Goal: Task Accomplishment & Management: Use online tool/utility

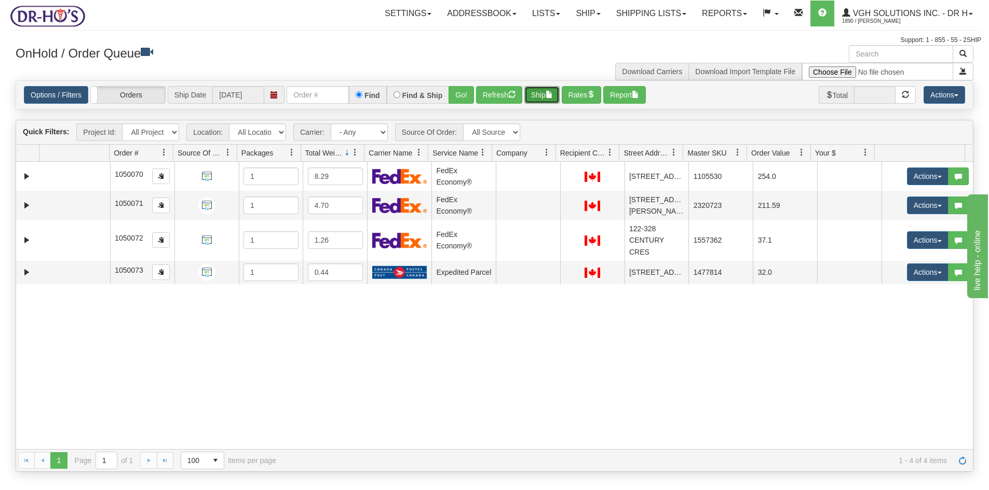
click at [532, 99] on button "Ship" at bounding box center [541, 95] width 35 height 18
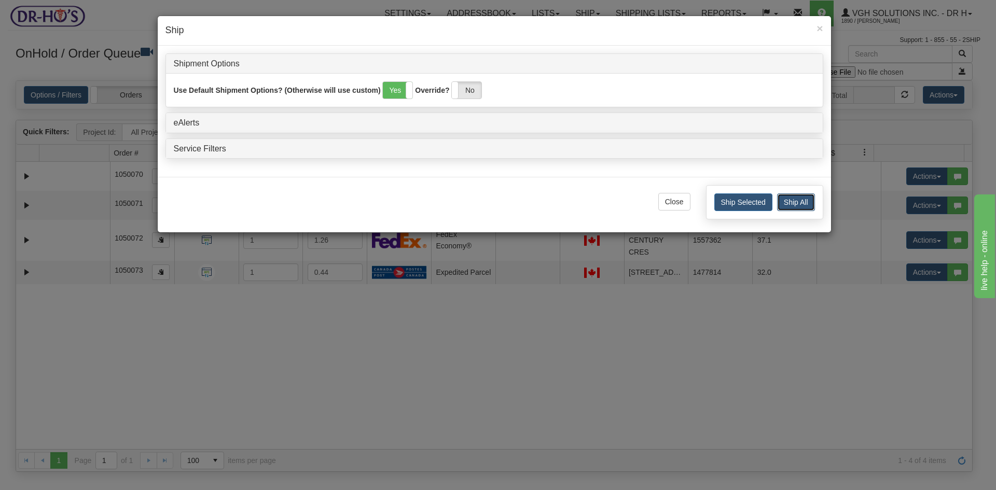
click at [803, 200] on button "Ship All" at bounding box center [796, 203] width 38 height 18
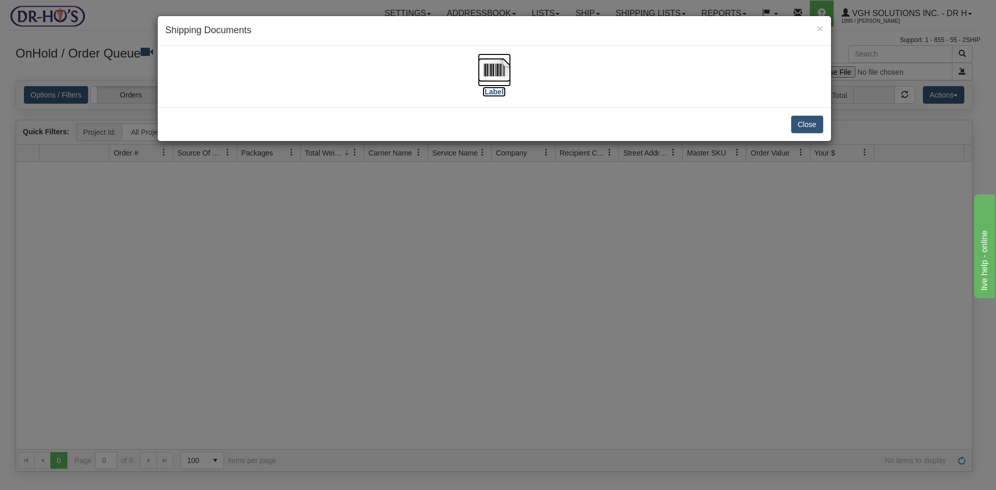
click at [493, 72] on img at bounding box center [494, 69] width 33 height 33
click at [815, 124] on button "Close" at bounding box center [807, 125] width 32 height 18
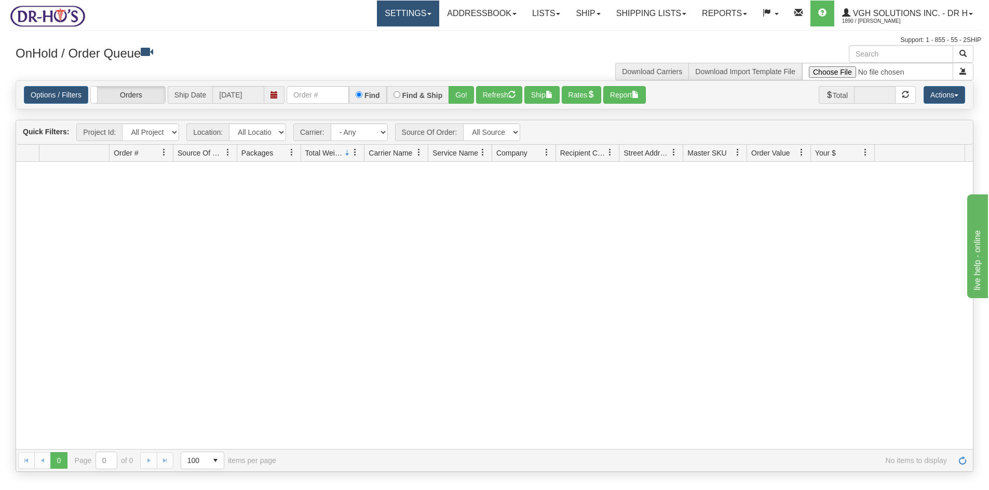
click at [398, 16] on link "Settings" at bounding box center [408, 14] width 62 height 26
click at [373, 34] on span "Shipping Preferences" at bounding box center [381, 36] width 70 height 8
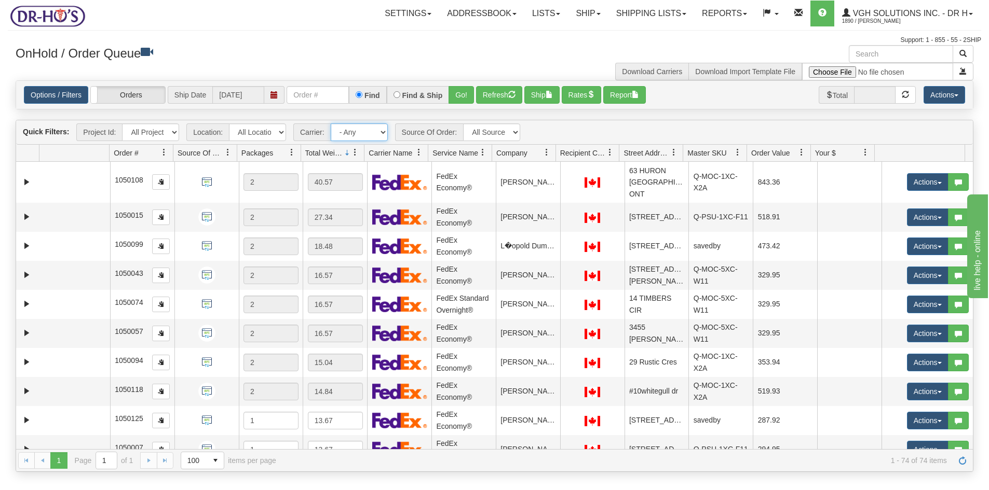
click at [384, 132] on select "- Any - Has NO carrier assigned - Has a carrier assigned FedEx Express® Canada …" at bounding box center [359, 133] width 57 height 18
select select "20"
click at [331, 124] on select "- Any - Has NO carrier assigned - Has a carrier assigned FedEx Express® Canada …" at bounding box center [359, 133] width 57 height 18
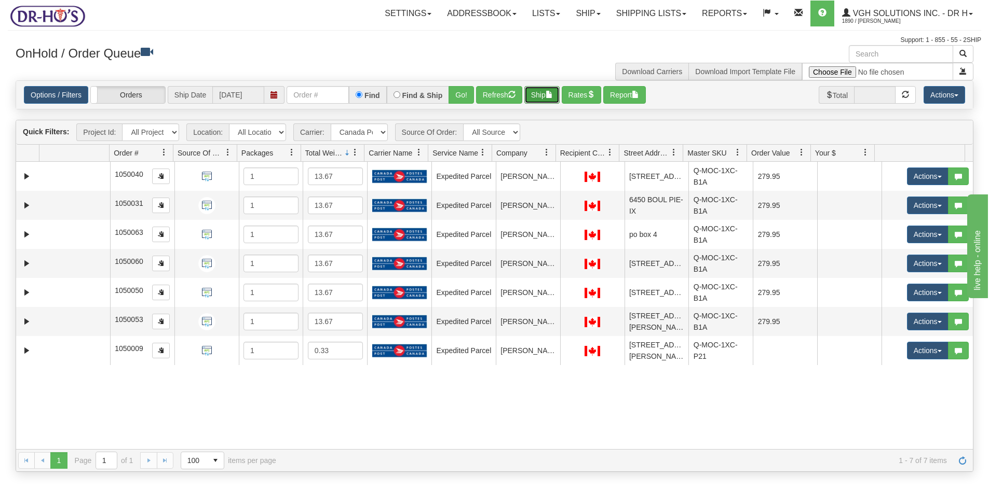
click at [542, 87] on button "Ship" at bounding box center [541, 95] width 35 height 18
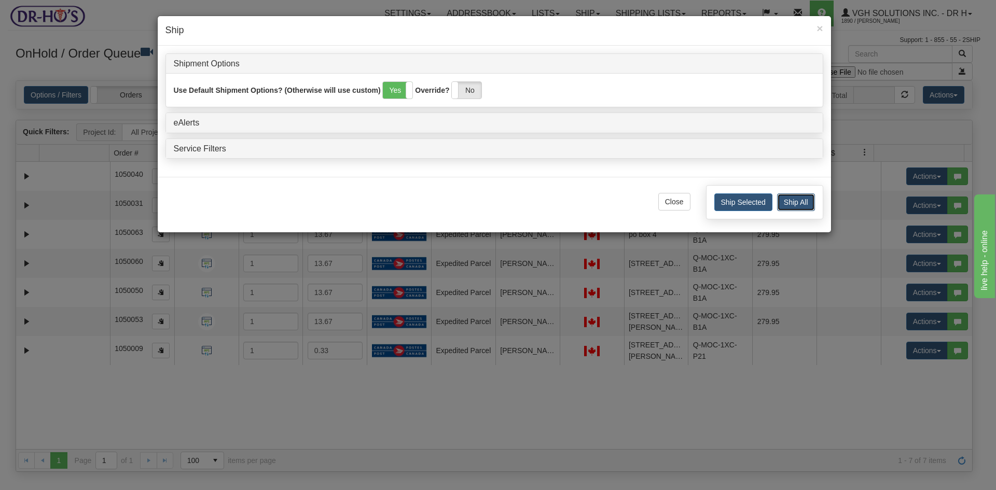
click at [800, 199] on button "Ship All" at bounding box center [796, 203] width 38 height 18
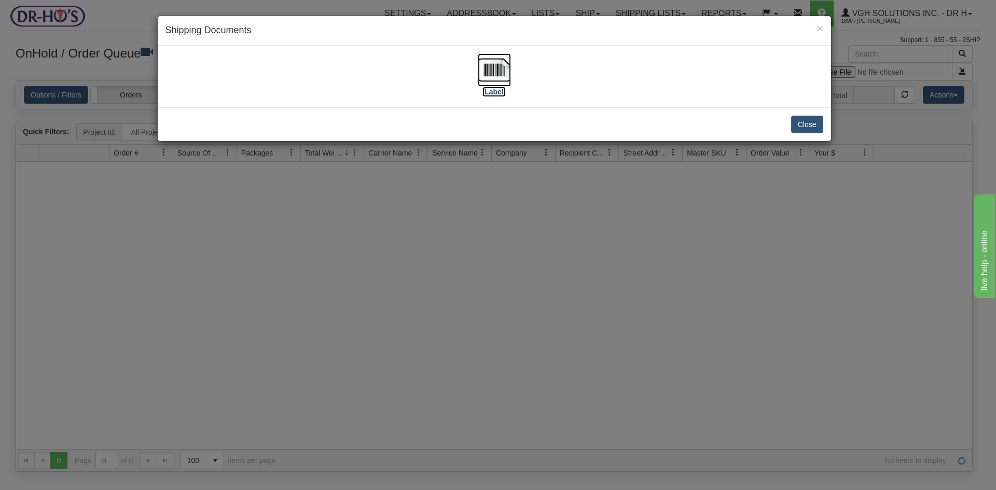
click at [494, 66] on img at bounding box center [494, 69] width 33 height 33
click at [803, 122] on button "Close" at bounding box center [807, 125] width 32 height 18
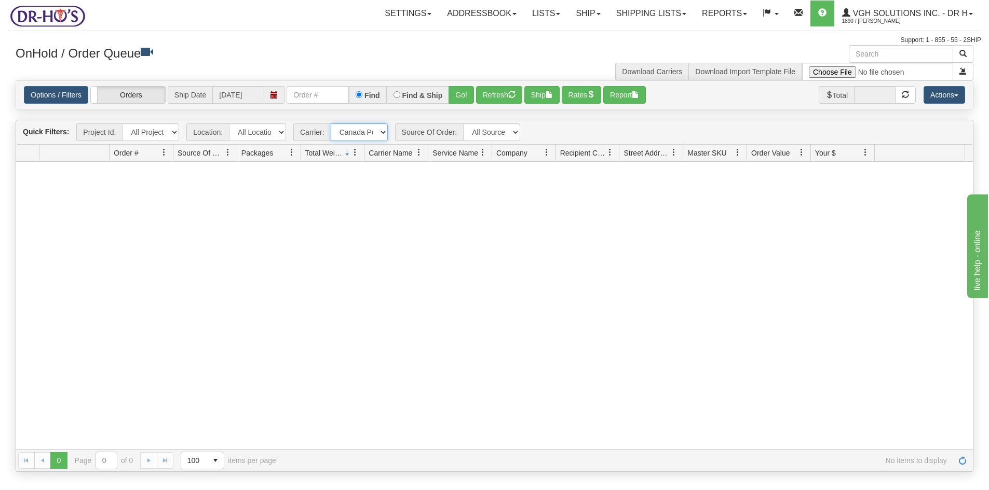
click at [382, 133] on select "- Any - Has NO carrier assigned - Has a carrier assigned FedEx Express® Canada …" at bounding box center [359, 133] width 57 height 18
select select "grid toolbar"
click at [331, 124] on select "- Any - Has NO carrier assigned - Has a carrier assigned FedEx Express® Canada …" at bounding box center [359, 133] width 57 height 18
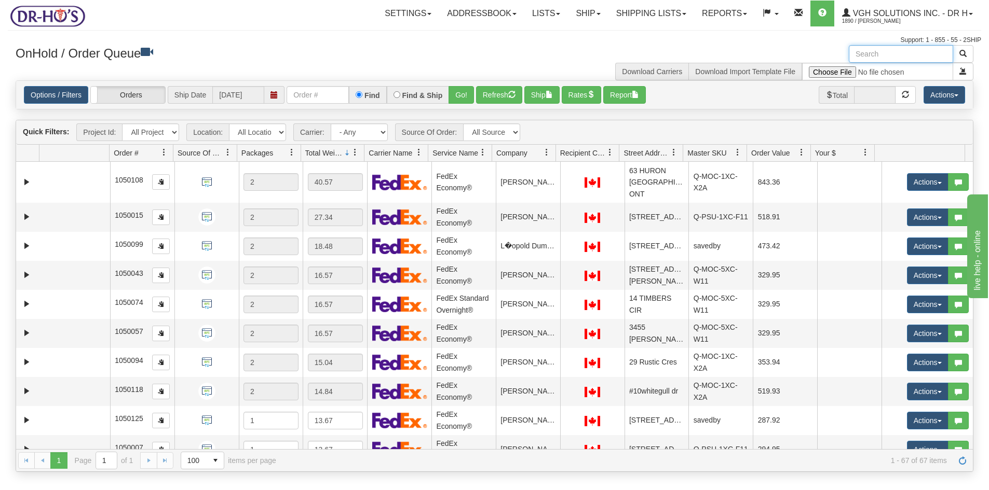
click at [885, 55] on input "text" at bounding box center [901, 54] width 104 height 18
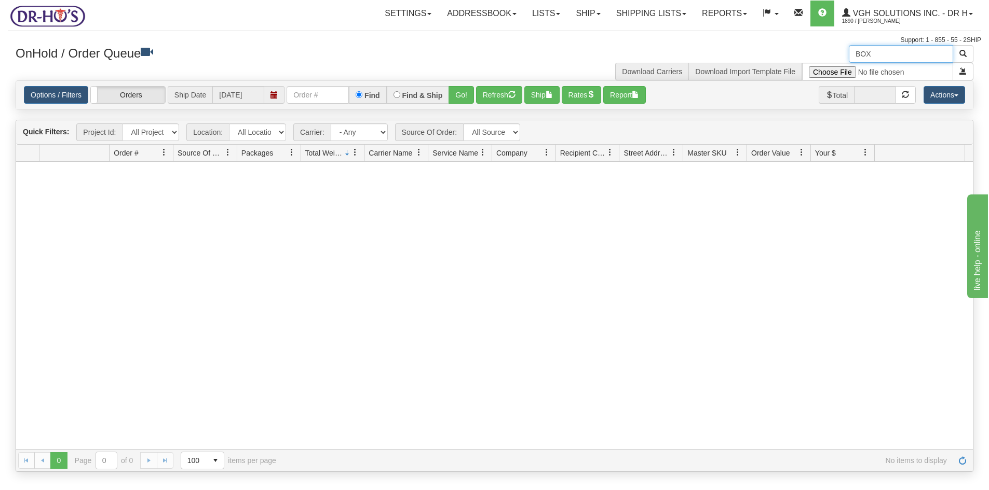
type input "BOX"
drag, startPoint x: 883, startPoint y: 58, endPoint x: 784, endPoint y: 64, distance: 99.3
click at [784, 64] on div "BOX Download Carriers Download Import Template File" at bounding box center [738, 62] width 487 height 35
click at [491, 95] on button "Refresh" at bounding box center [499, 95] width 46 height 18
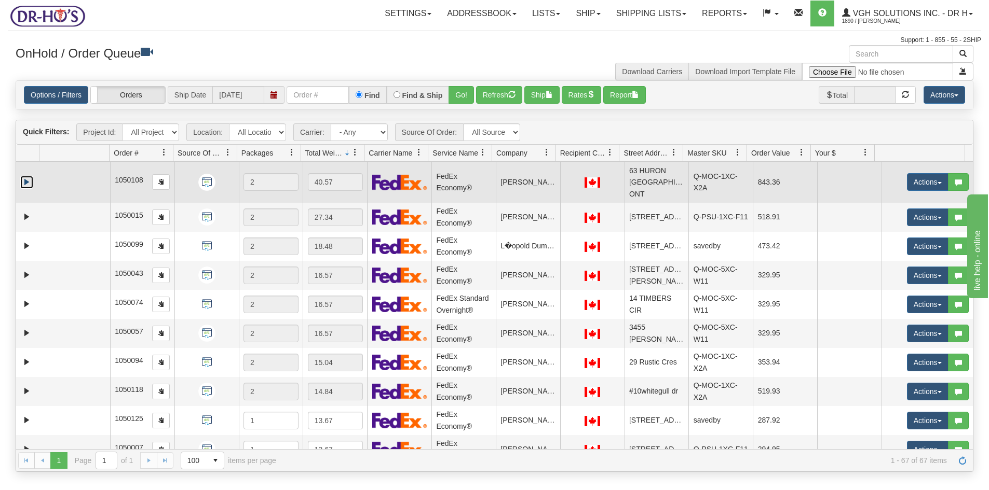
click at [26, 176] on link "Expand" at bounding box center [26, 182] width 13 height 13
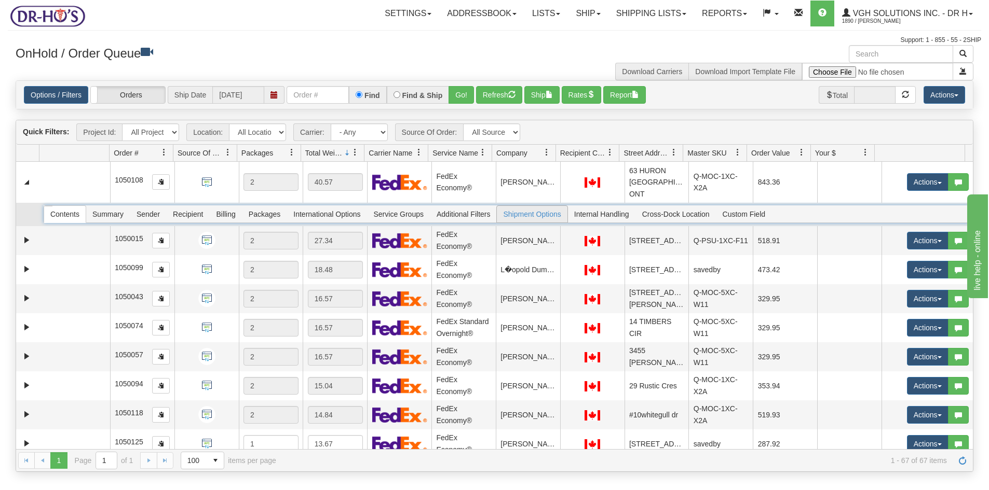
click at [540, 206] on span "Shipment Options" at bounding box center [532, 214] width 70 height 17
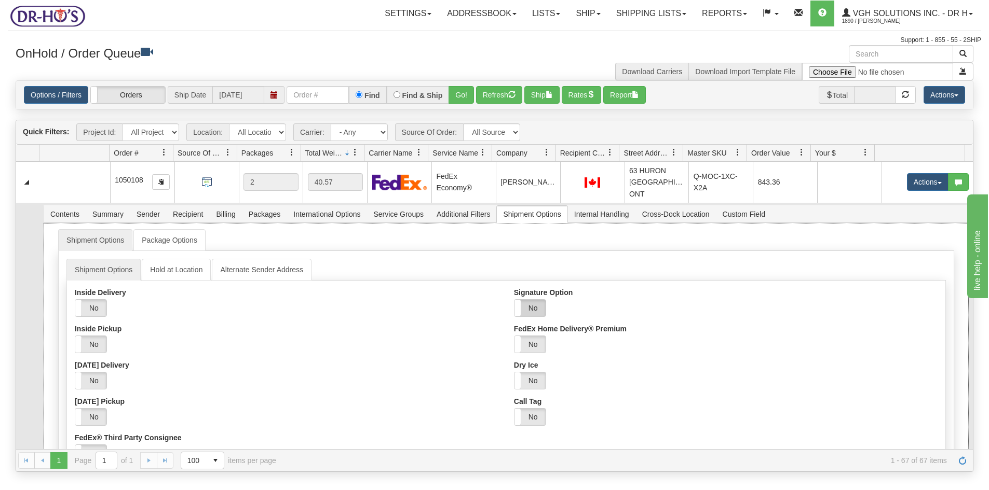
click at [535, 300] on label "No" at bounding box center [529, 308] width 31 height 17
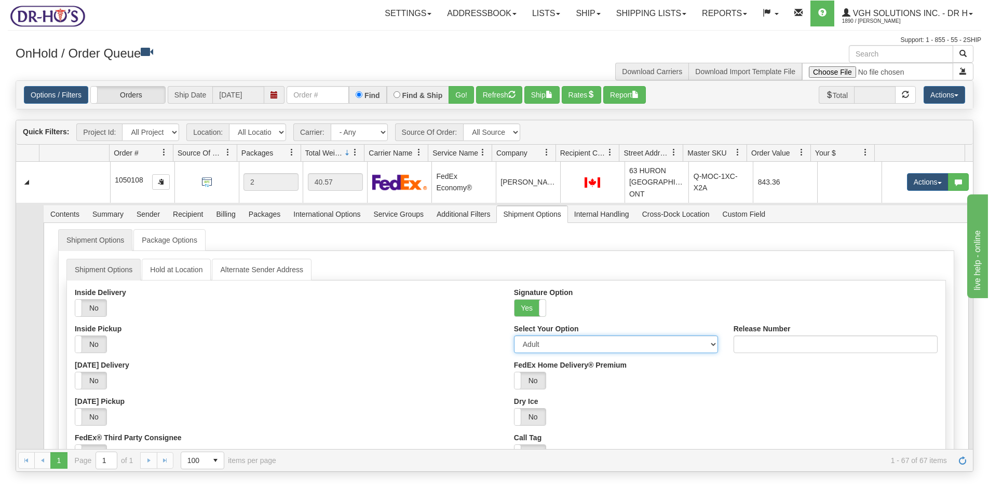
click at [549, 336] on select "Adult Direct Indirect No Signature Required Service Default" at bounding box center [616, 345] width 204 height 18
select select "2"
click at [514, 336] on select "Adult Direct Indirect No Signature Required Service Default" at bounding box center [616, 345] width 204 height 18
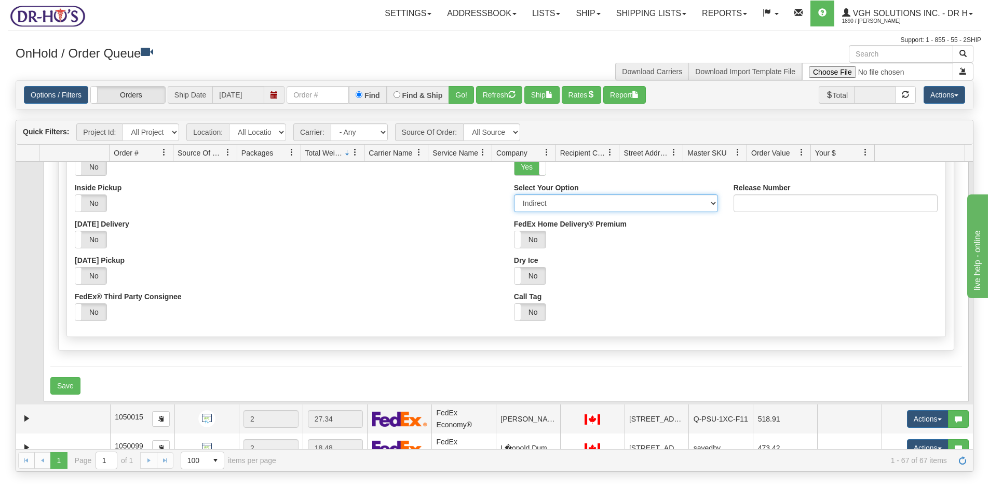
scroll to position [156, 0]
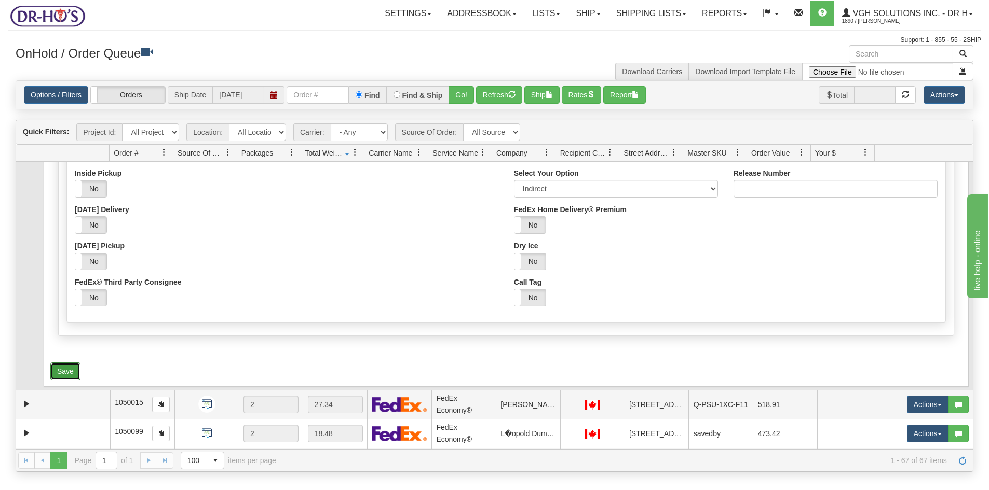
click at [60, 363] on button "Save" at bounding box center [65, 372] width 30 height 18
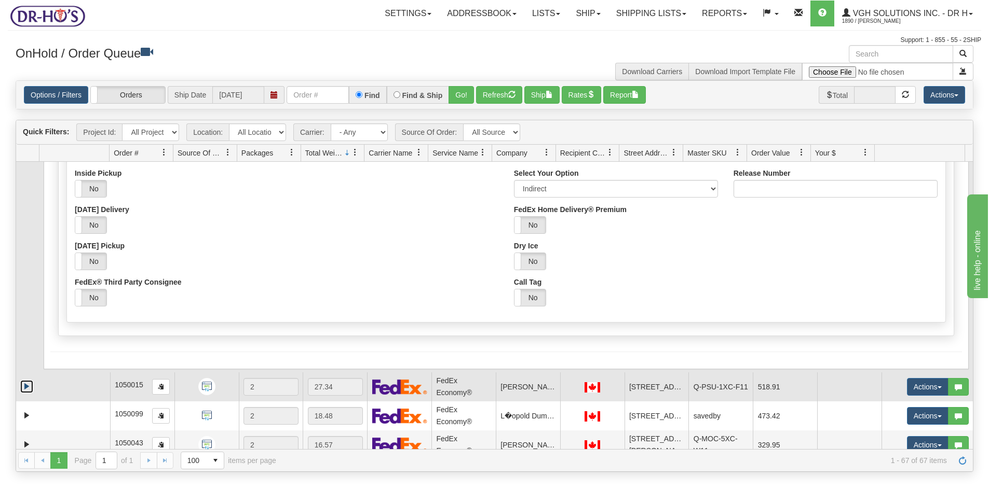
click at [28, 380] on link "Expand" at bounding box center [26, 386] width 13 height 13
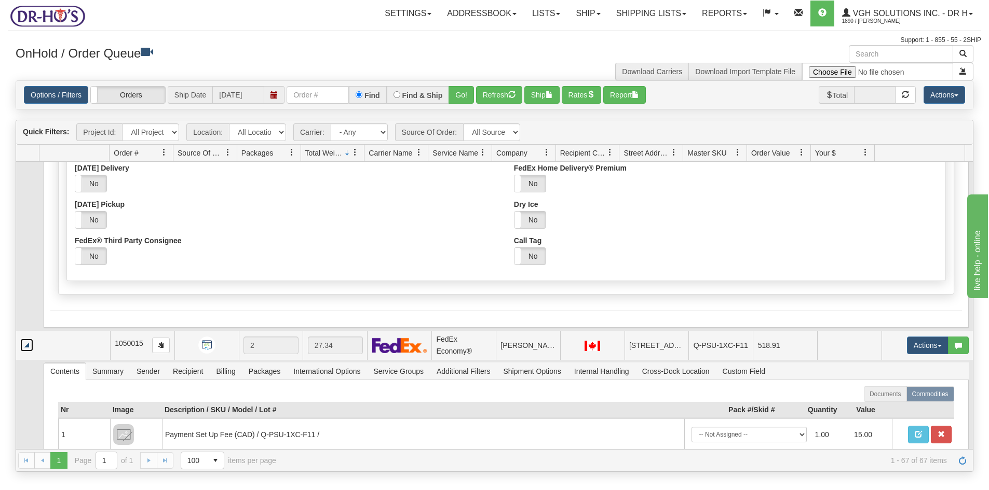
scroll to position [259, 0]
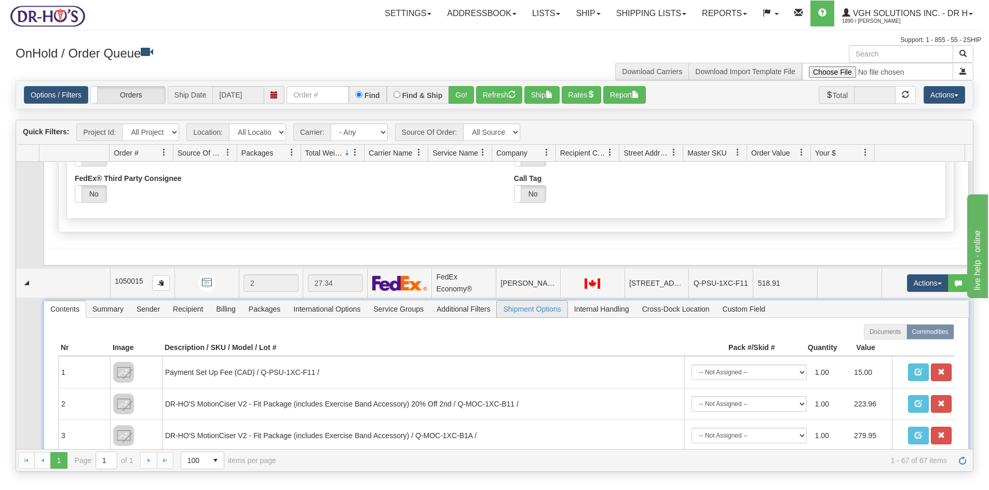
click at [557, 301] on span "Shipment Options" at bounding box center [532, 309] width 70 height 17
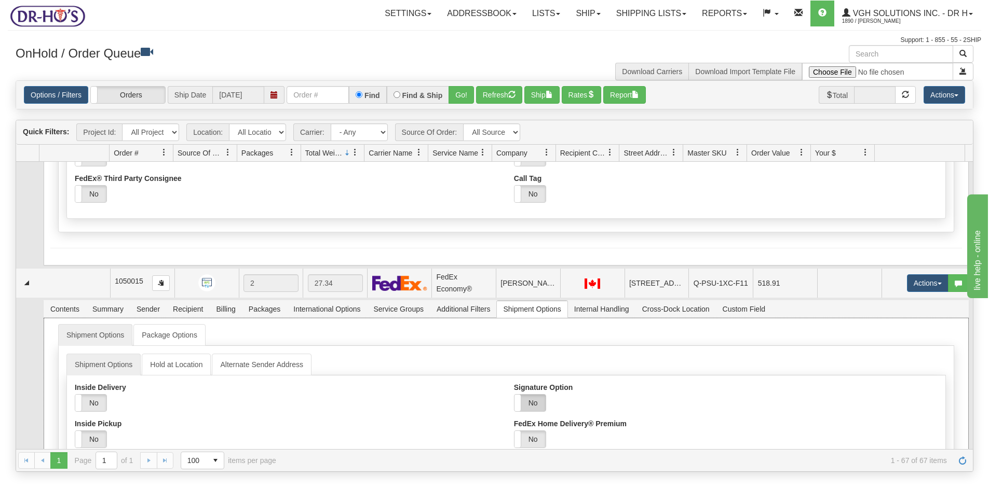
click at [537, 395] on label "No" at bounding box center [529, 403] width 31 height 17
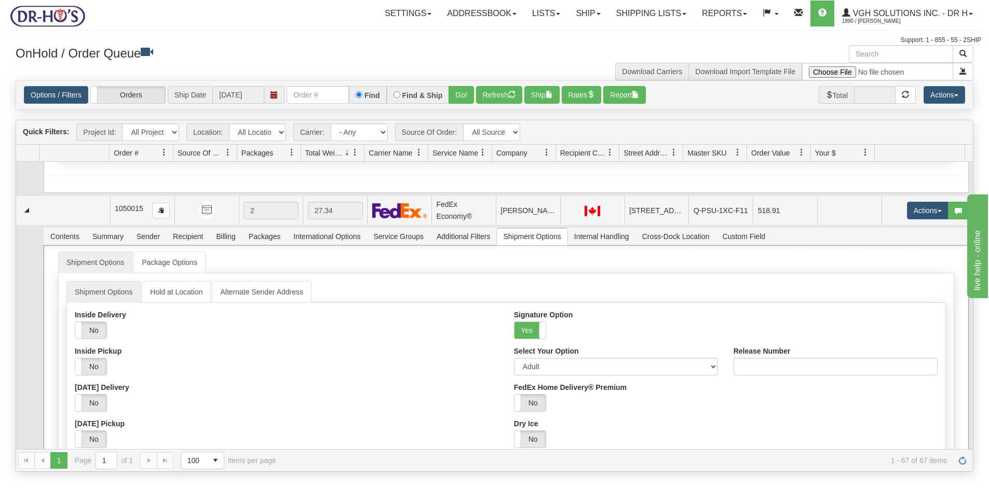
scroll to position [363, 0]
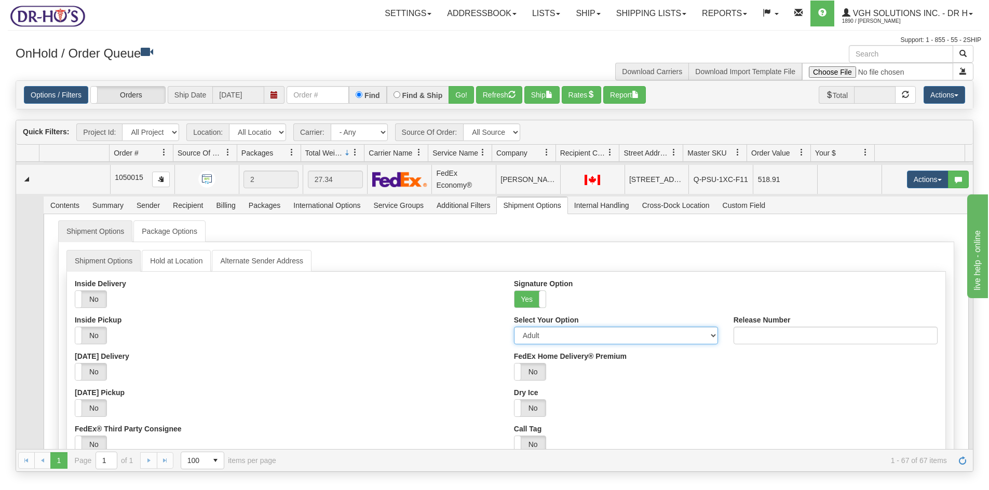
click at [552, 327] on select "Adult Direct Indirect No Signature Required Service Default" at bounding box center [616, 336] width 204 height 18
select select "2"
click at [514, 327] on select "Adult Direct Indirect No Signature Required Service Default" at bounding box center [616, 336] width 204 height 18
click at [411, 352] on div "[DATE] Delivery Yes No" at bounding box center [286, 366] width 423 height 29
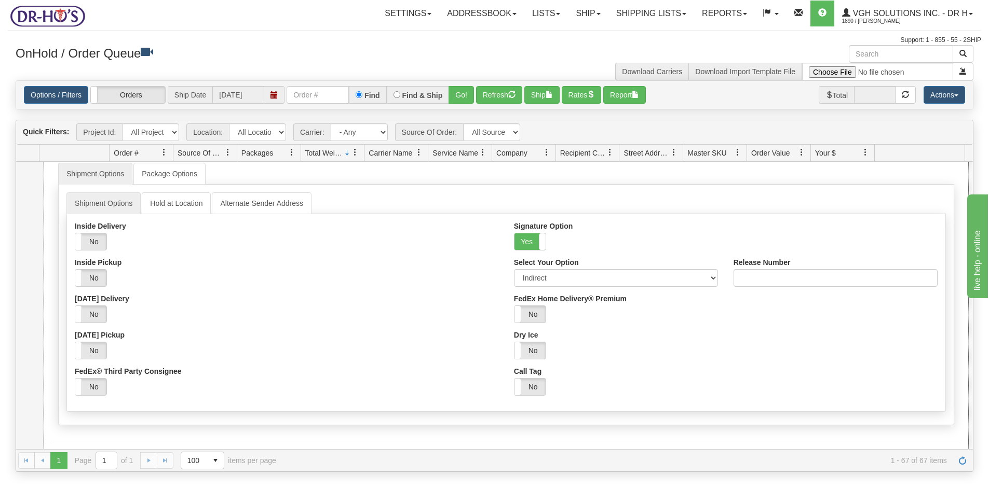
scroll to position [571, 0]
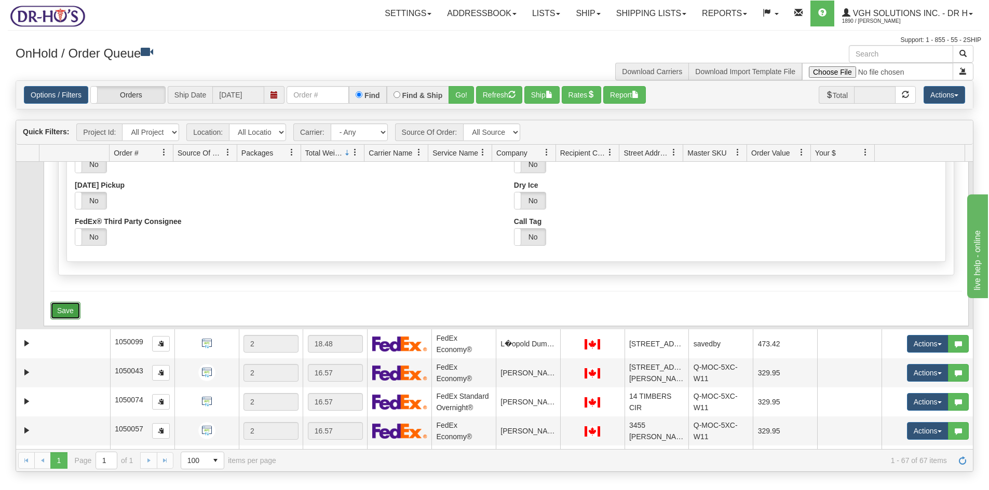
click at [66, 302] on button "Save" at bounding box center [65, 311] width 30 height 18
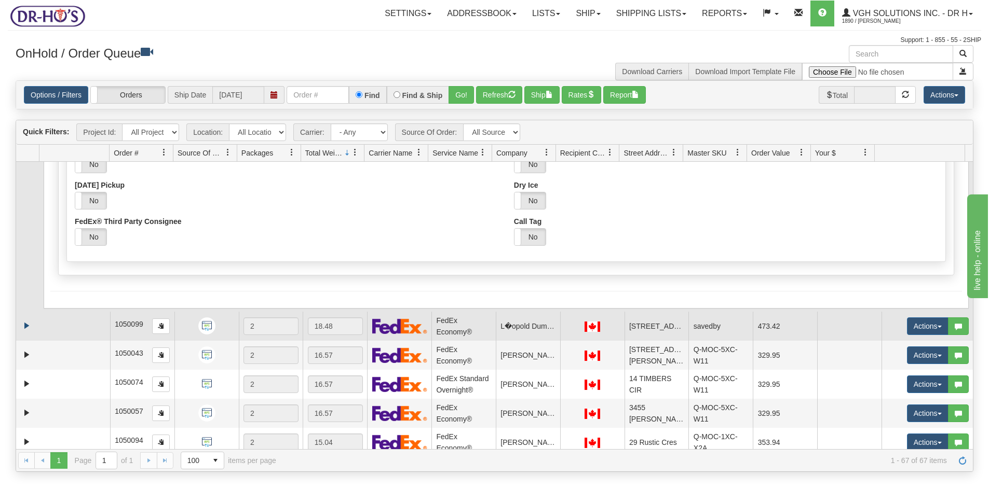
click at [25, 341] on td at bounding box center [27, 355] width 23 height 29
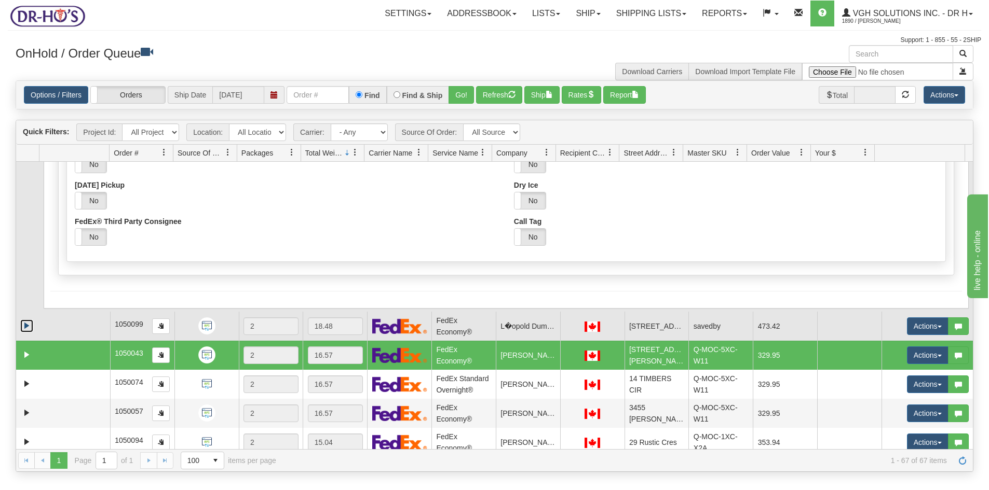
click at [22, 320] on link "Expand" at bounding box center [26, 326] width 13 height 13
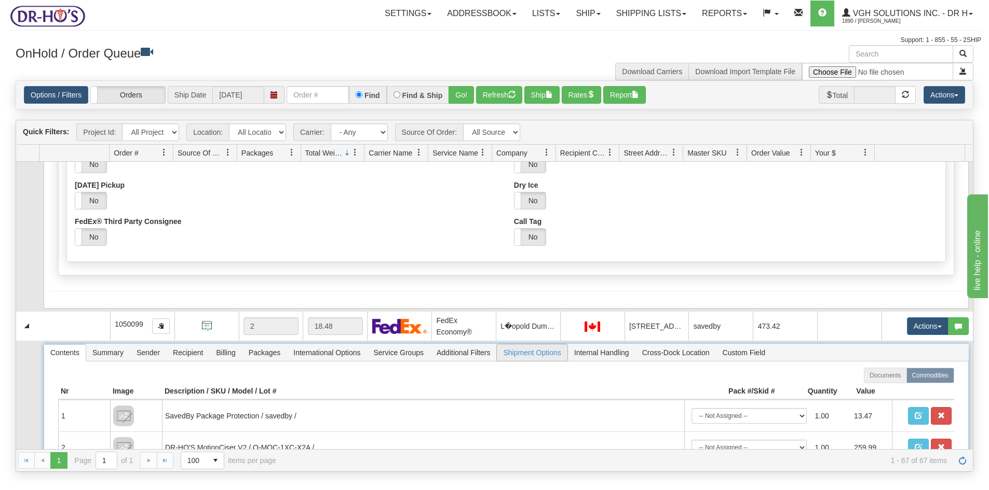
click at [527, 345] on span "Shipment Options" at bounding box center [532, 353] width 70 height 17
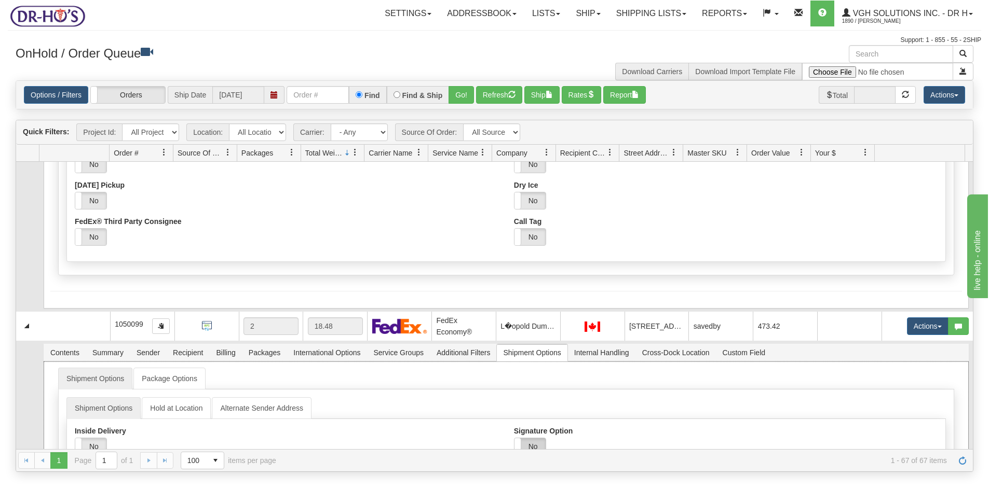
click at [529, 439] on label "No" at bounding box center [529, 447] width 31 height 17
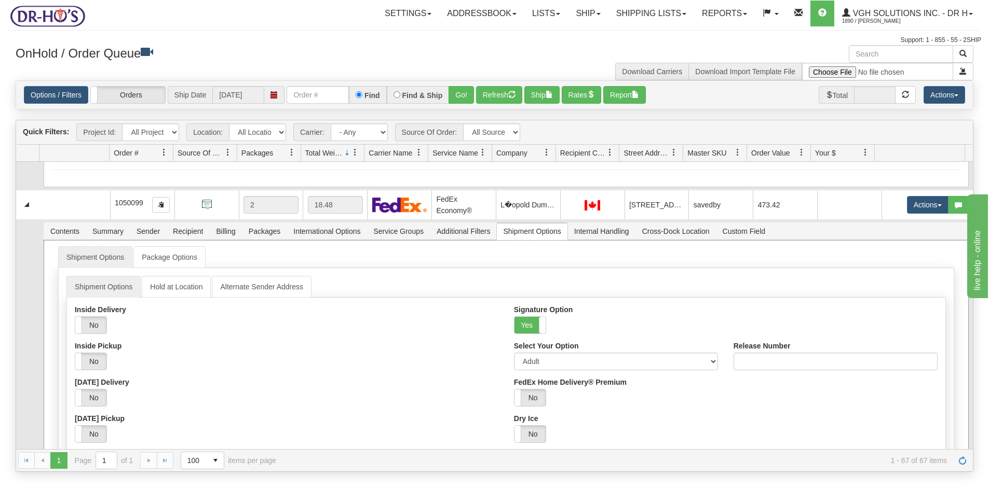
scroll to position [727, 0]
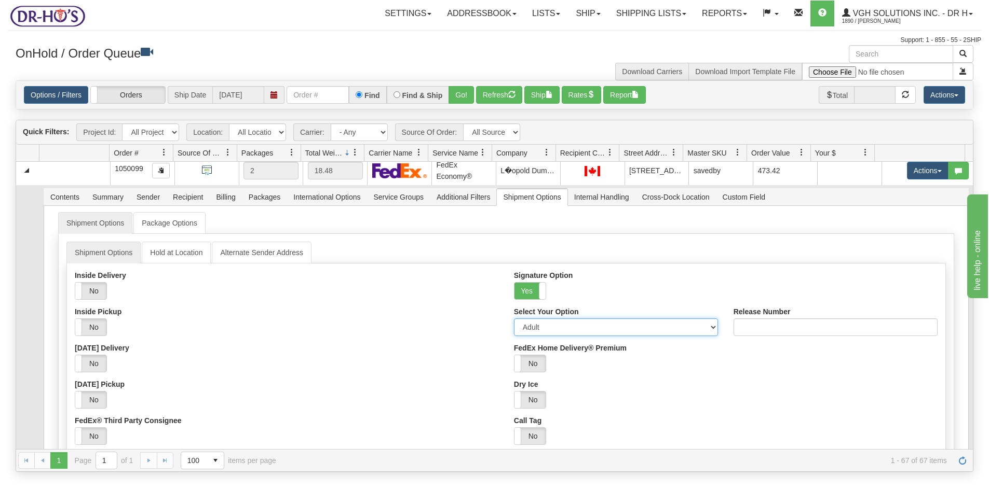
click at [531, 319] on select "Adult Direct Indirect No Signature Required Service Default" at bounding box center [616, 328] width 204 height 18
select select "2"
click at [514, 319] on select "Adult Direct Indirect No Signature Required Service Default" at bounding box center [616, 328] width 204 height 18
click at [416, 355] on div "Yes No" at bounding box center [286, 364] width 423 height 18
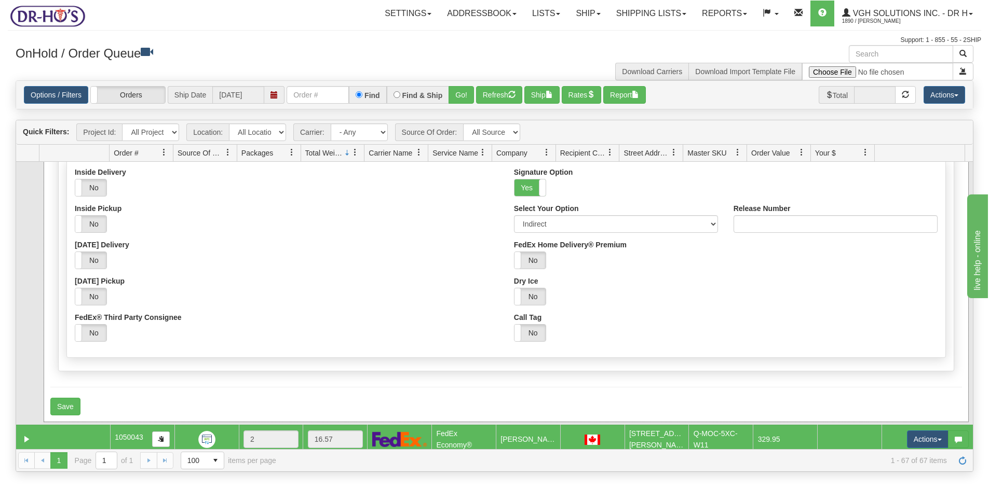
scroll to position [830, 0]
click at [65, 398] on button "Save" at bounding box center [65, 407] width 30 height 18
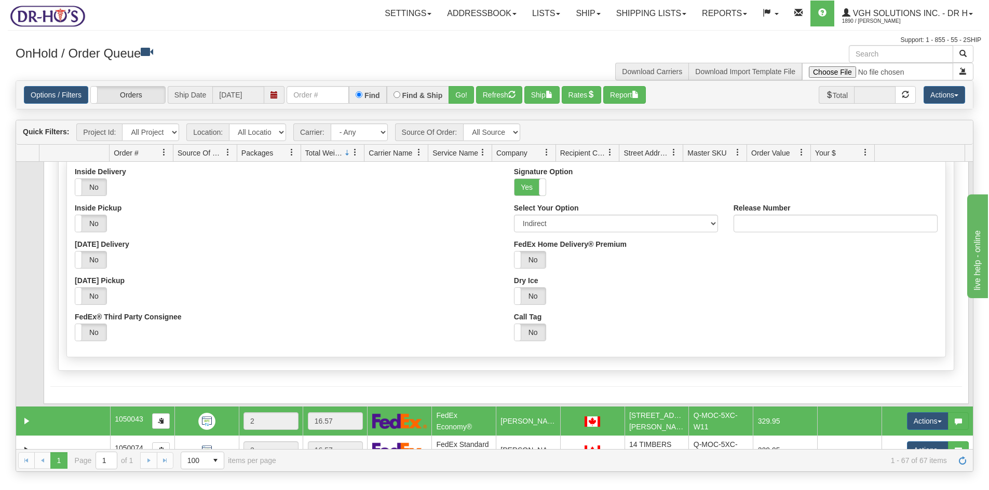
scroll to position [986, 0]
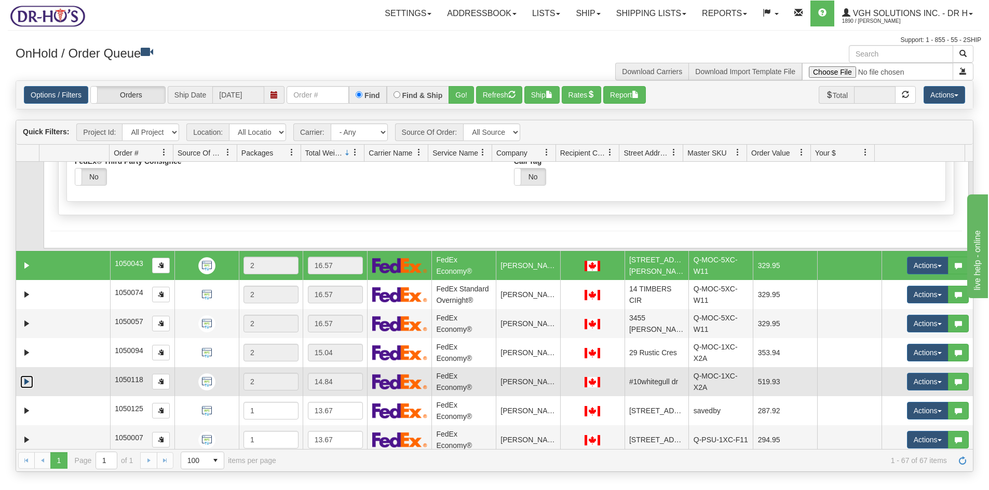
click at [27, 376] on link "Expand" at bounding box center [26, 382] width 13 height 13
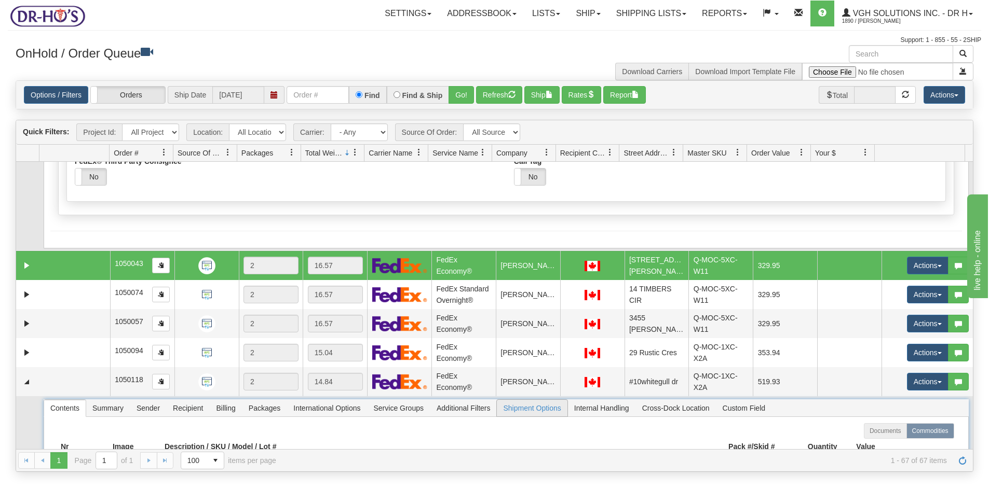
click at [543, 400] on span "Shipment Options" at bounding box center [532, 408] width 70 height 17
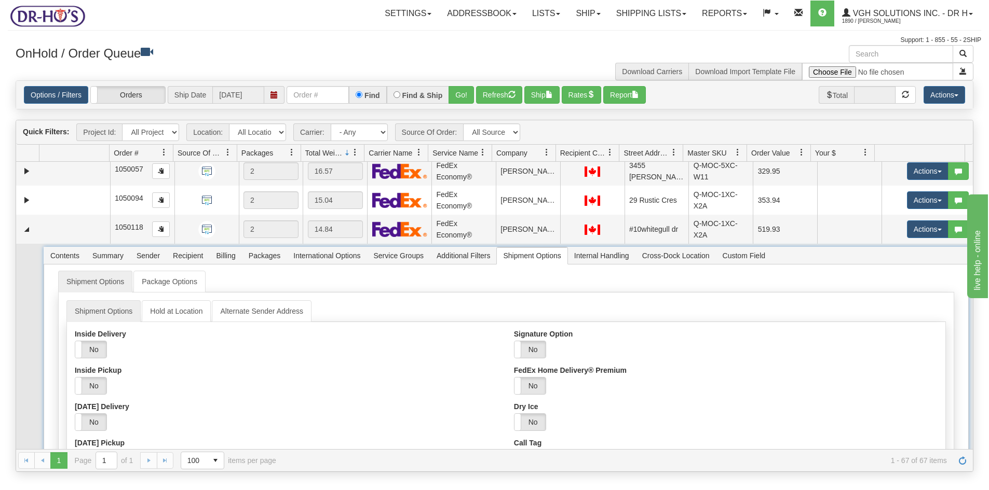
scroll to position [1142, 0]
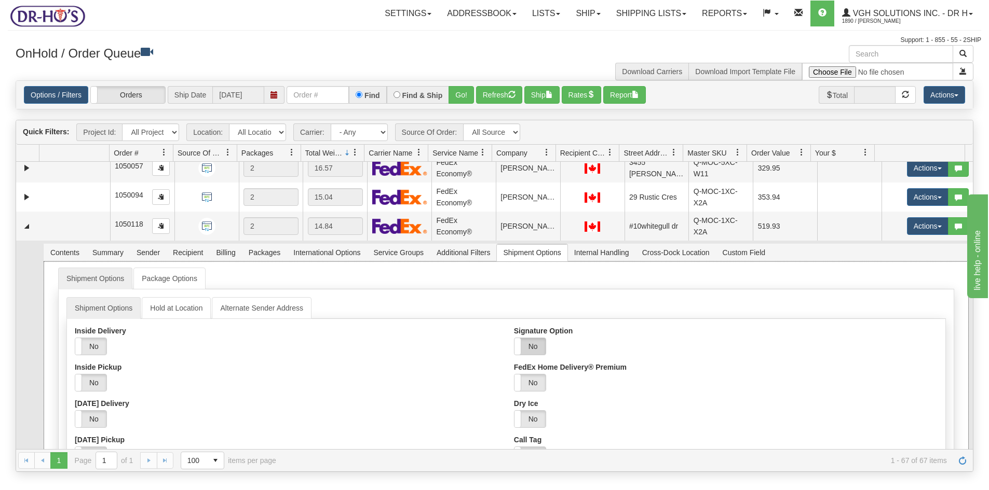
click at [526, 338] on label "No" at bounding box center [529, 346] width 31 height 17
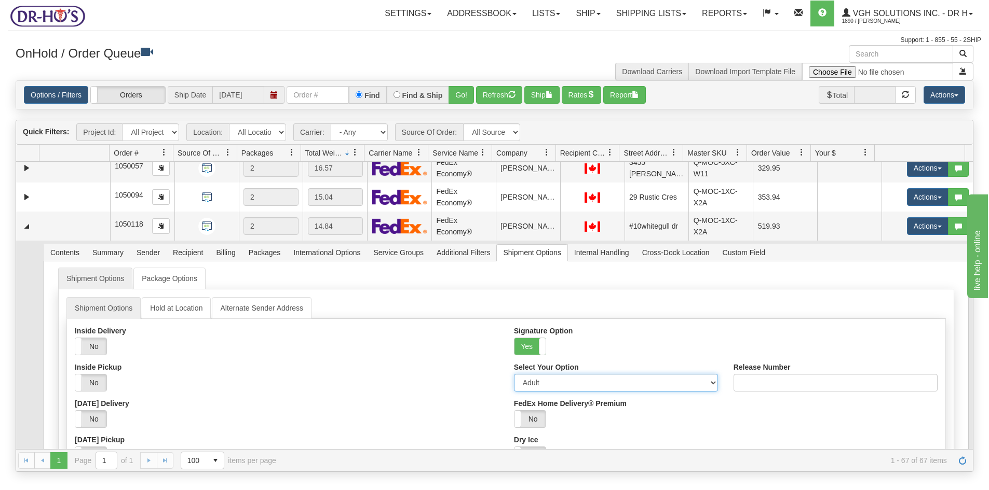
click at [538, 374] on select "Adult Direct Indirect No Signature Required Service Default" at bounding box center [616, 383] width 204 height 18
select select "2"
click at [514, 374] on select "Adult Direct Indirect No Signature Required Service Default" at bounding box center [616, 383] width 204 height 18
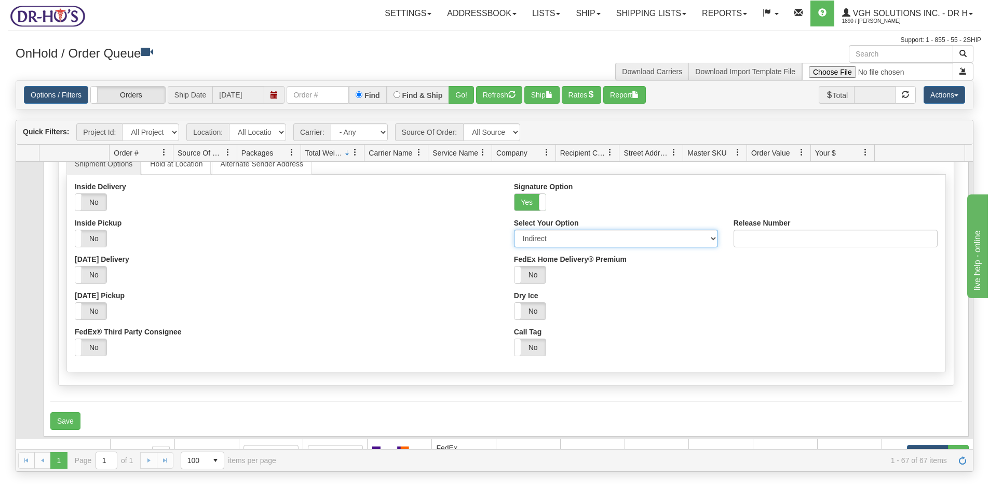
scroll to position [1297, 0]
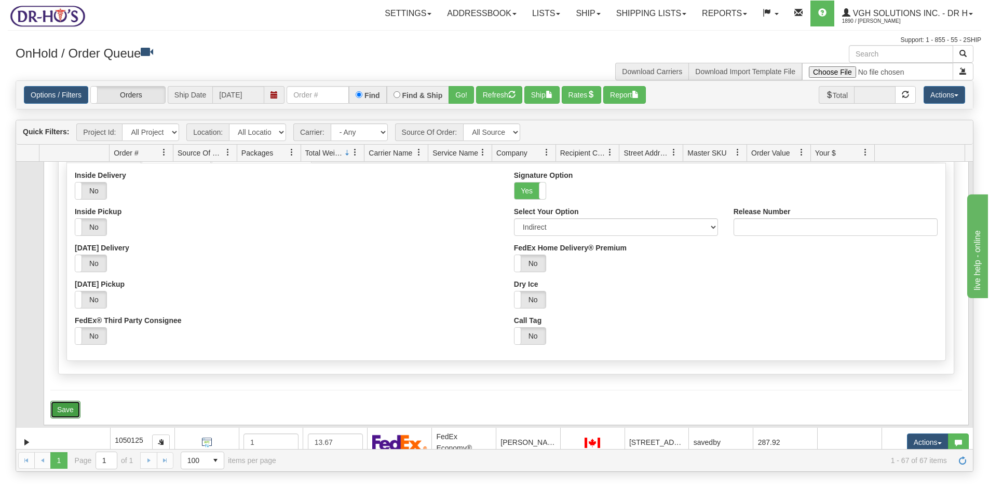
click at [67, 401] on button "Save" at bounding box center [65, 410] width 30 height 18
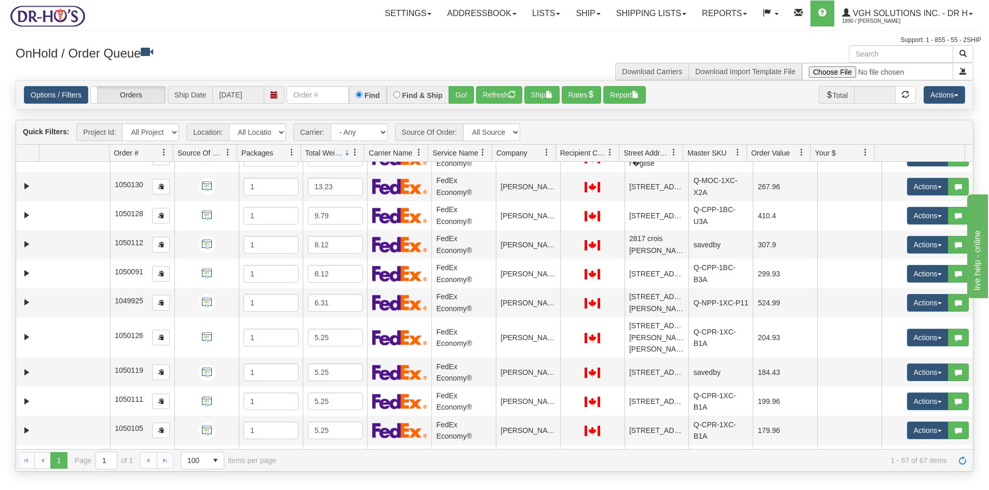
scroll to position [2283, 0]
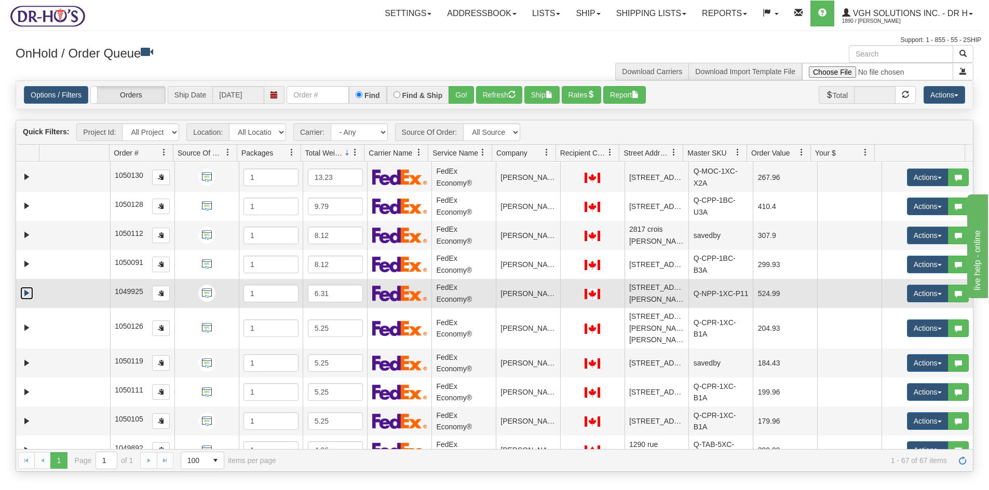
click at [25, 292] on link "Expand" at bounding box center [26, 293] width 13 height 13
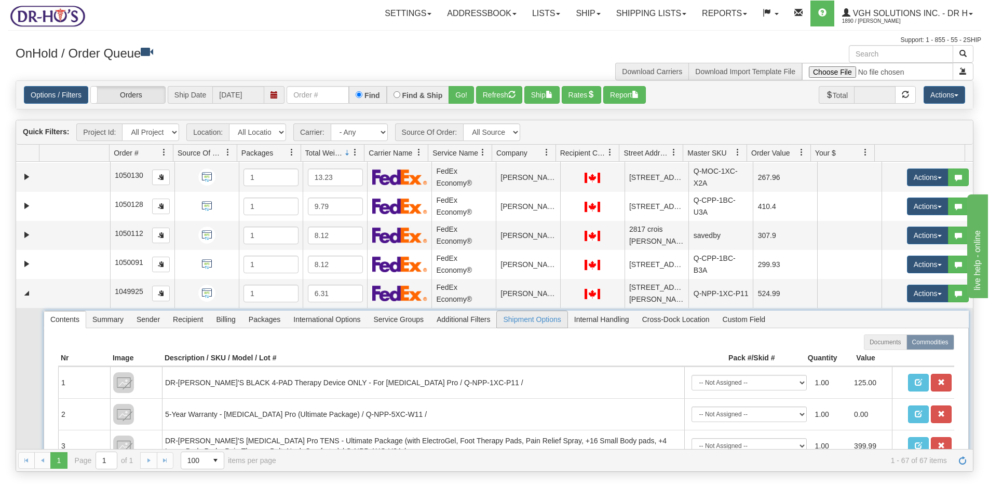
click at [540, 323] on span "Shipment Options" at bounding box center [532, 319] width 70 height 17
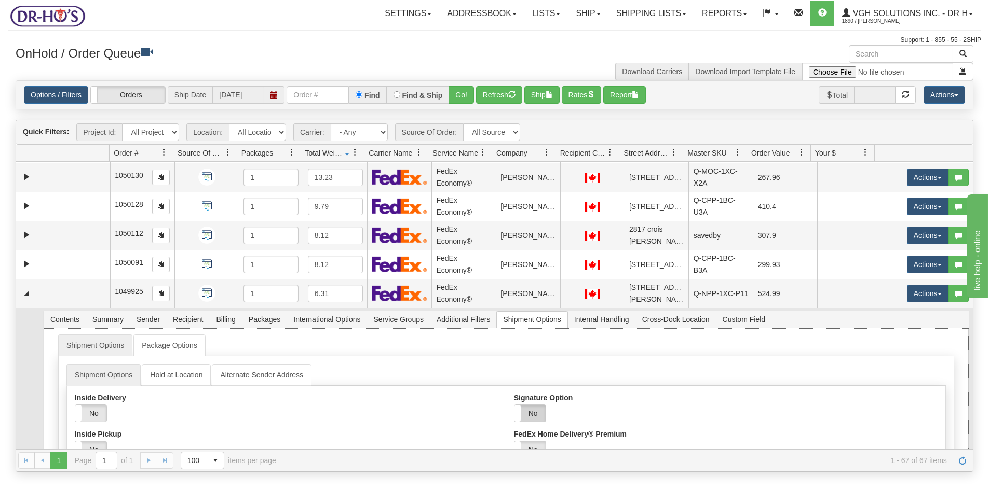
drag, startPoint x: 527, startPoint y: 408, endPoint x: 531, endPoint y: 412, distance: 5.9
click at [527, 409] on label "No" at bounding box center [529, 413] width 31 height 17
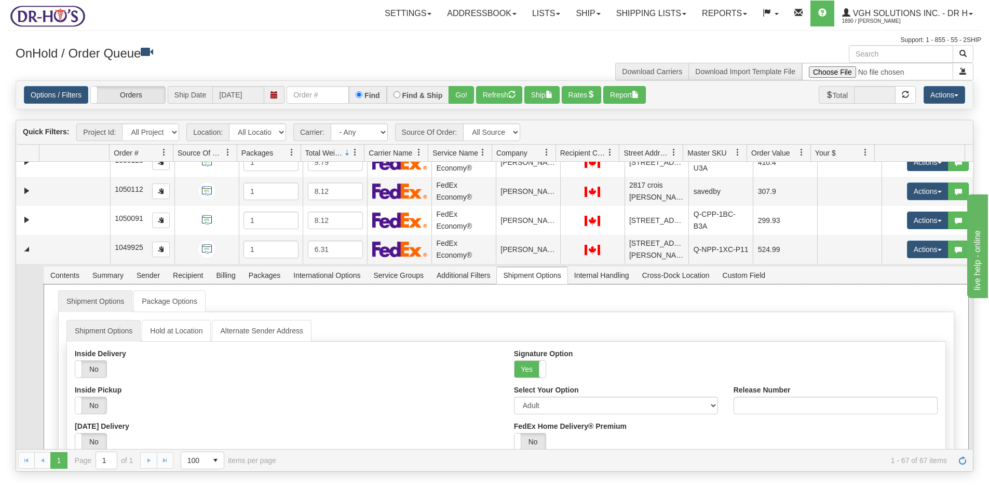
scroll to position [2387, 0]
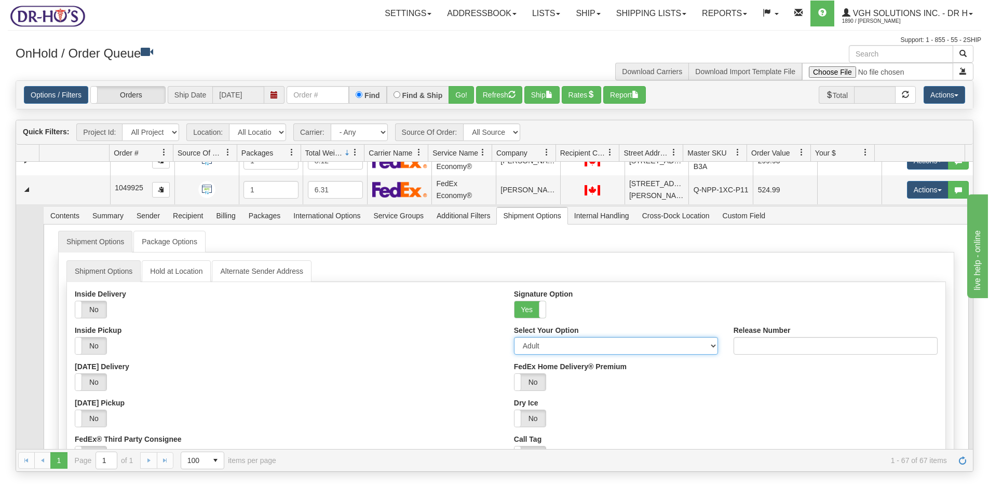
click at [548, 347] on select "Adult Direct Indirect No Signature Required Service Default" at bounding box center [616, 346] width 204 height 18
select select "2"
click at [514, 337] on select "Adult Direct Indirect No Signature Required Service Default" at bounding box center [616, 346] width 204 height 18
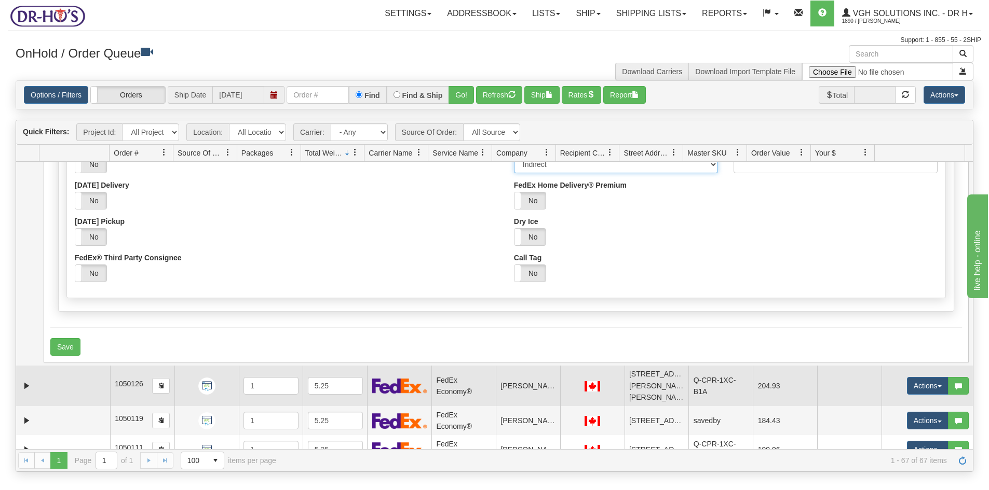
scroll to position [2595, 0]
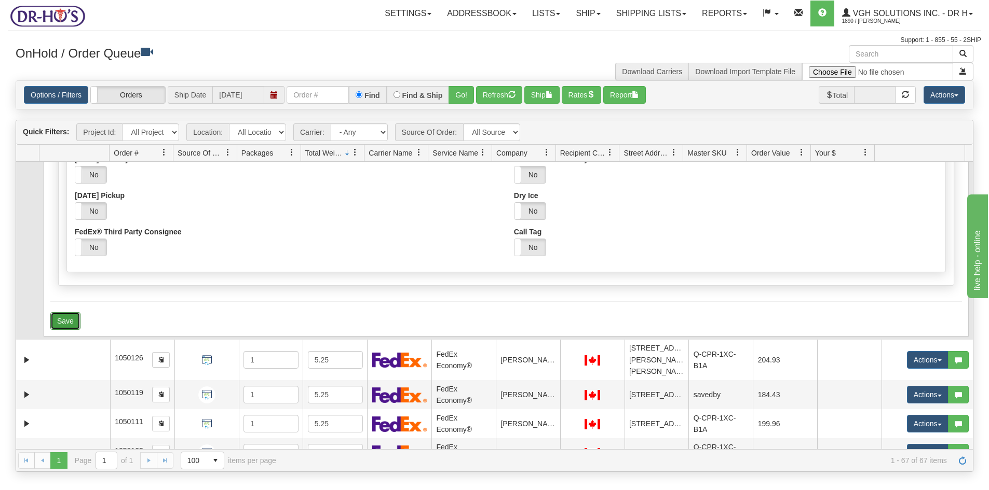
click at [70, 321] on button "Save" at bounding box center [65, 321] width 30 height 18
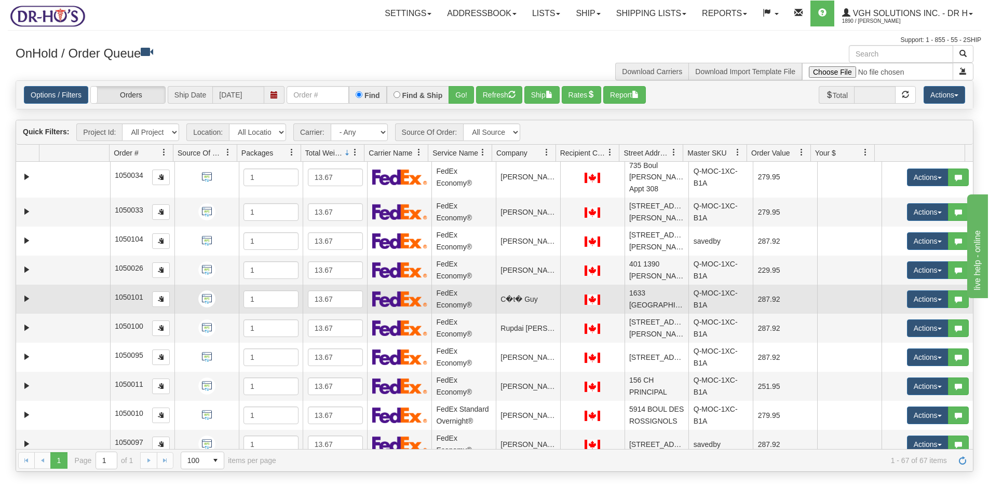
scroll to position [1725, 0]
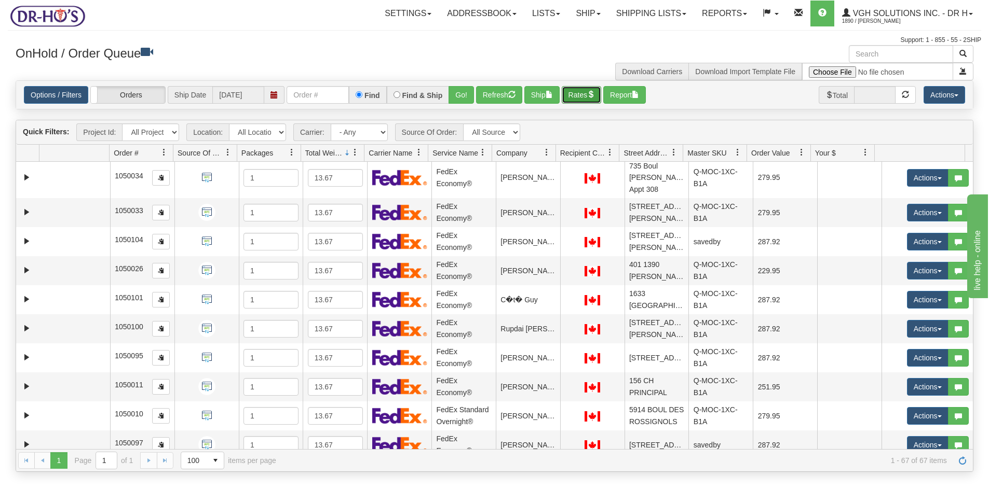
click at [582, 95] on button "Rates" at bounding box center [582, 95] width 40 height 18
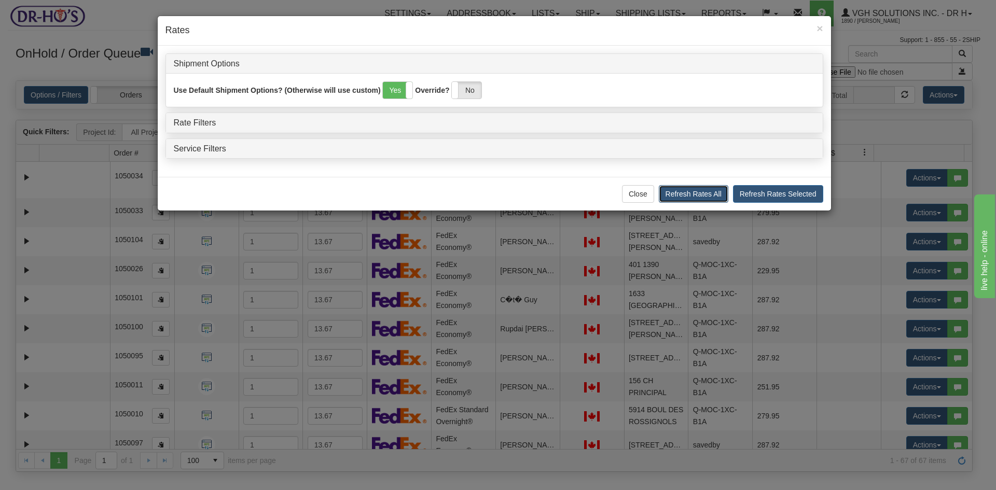
click at [706, 194] on button "Refresh Rates All" at bounding box center [694, 194] width 70 height 18
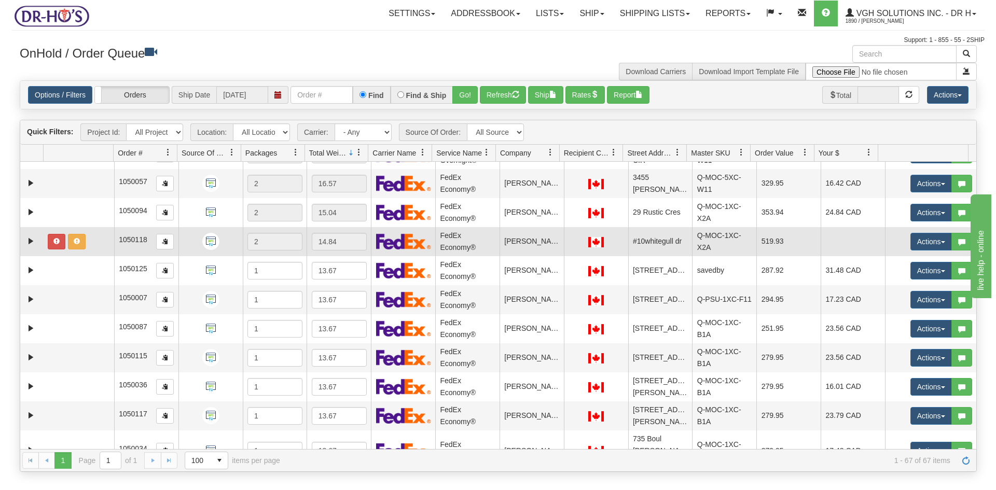
scroll to position [149, 0]
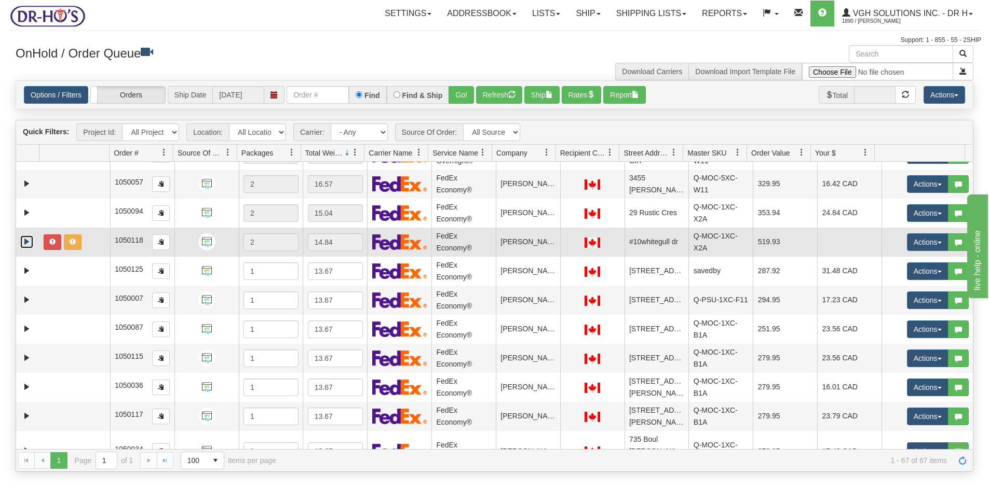
click at [25, 236] on link "Expand" at bounding box center [26, 242] width 13 height 13
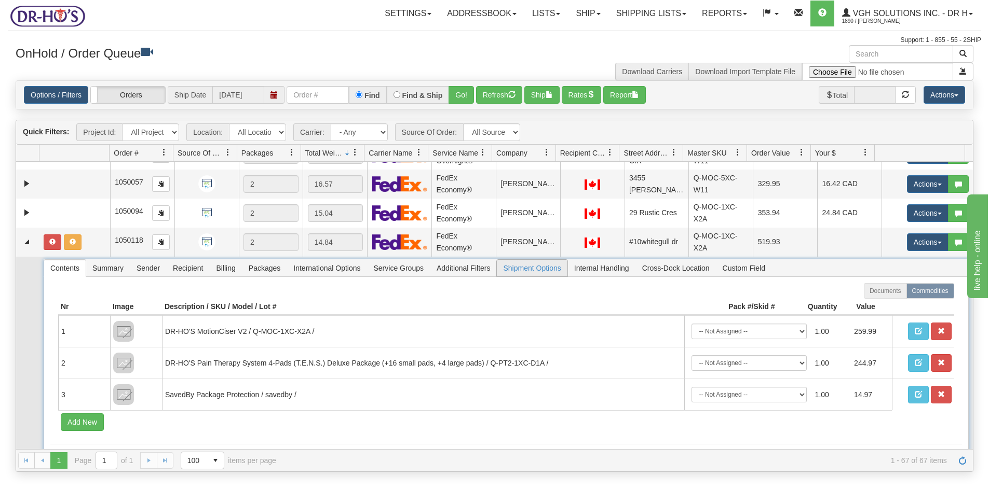
click at [546, 263] on span "Shipment Options" at bounding box center [532, 268] width 70 height 17
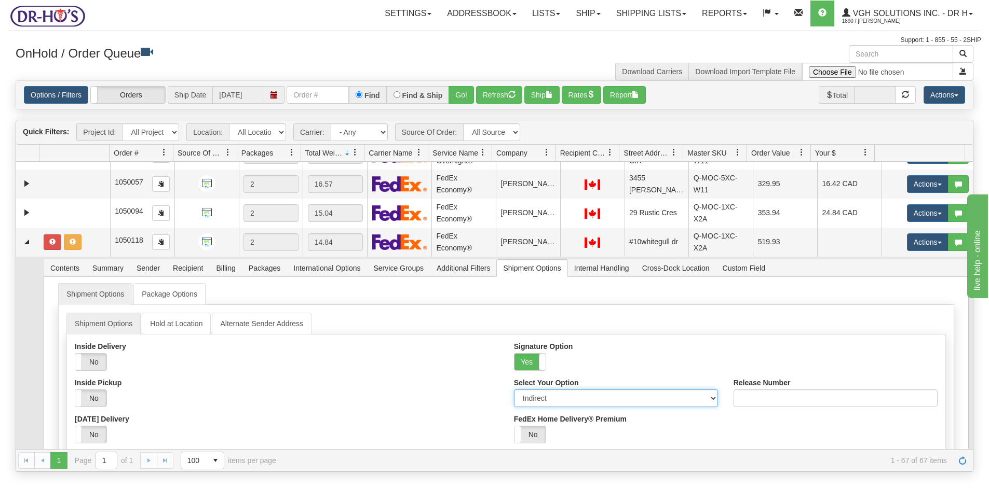
click at [540, 390] on select "Adult Direct Indirect No Signature Required Service Default" at bounding box center [616, 399] width 204 height 18
click at [514, 390] on select "Adult Direct Indirect No Signature Required Service Default" at bounding box center [616, 399] width 204 height 18
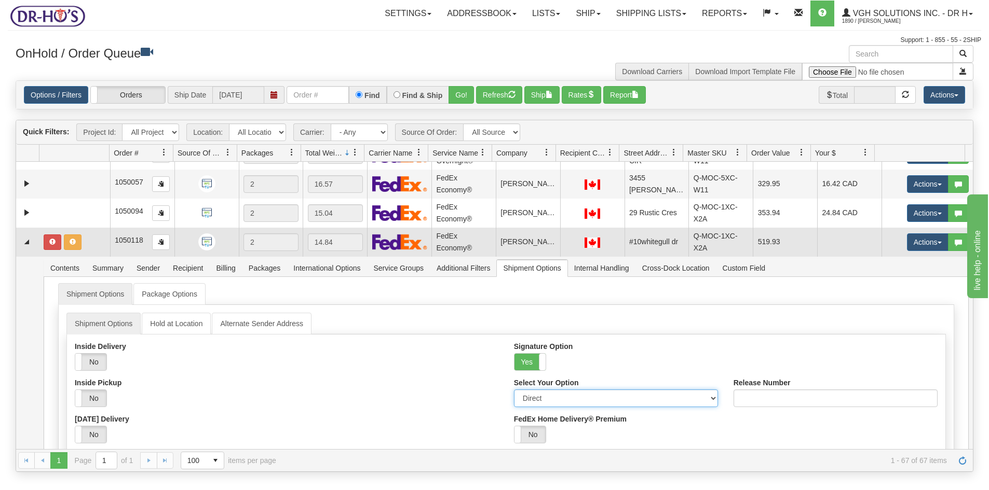
click at [88, 232] on td at bounding box center [74, 242] width 71 height 29
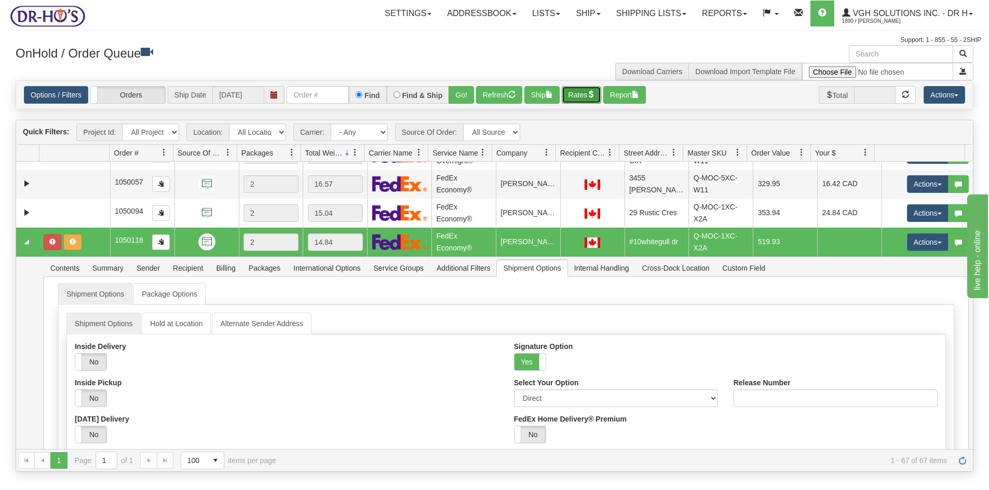
click at [577, 97] on button "Rates" at bounding box center [582, 95] width 40 height 18
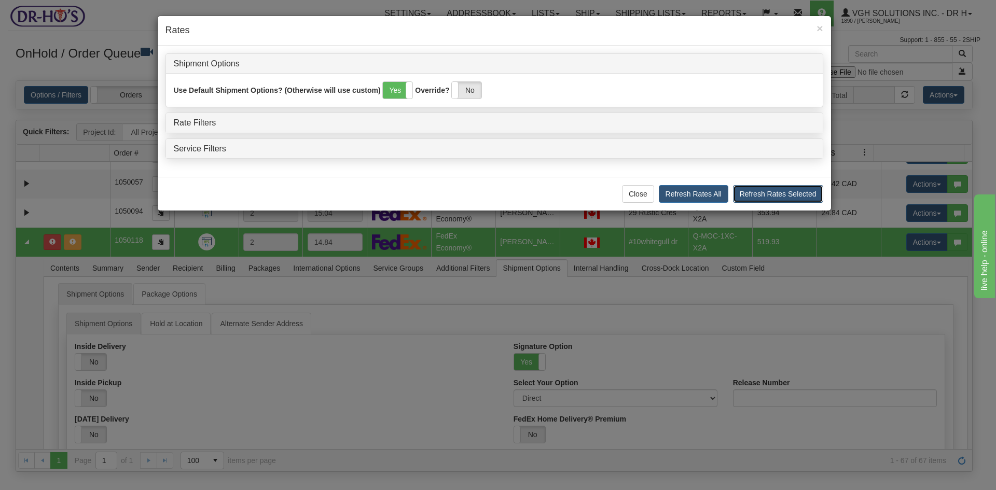
click at [784, 197] on button "Refresh Rates Selected" at bounding box center [778, 194] width 90 height 18
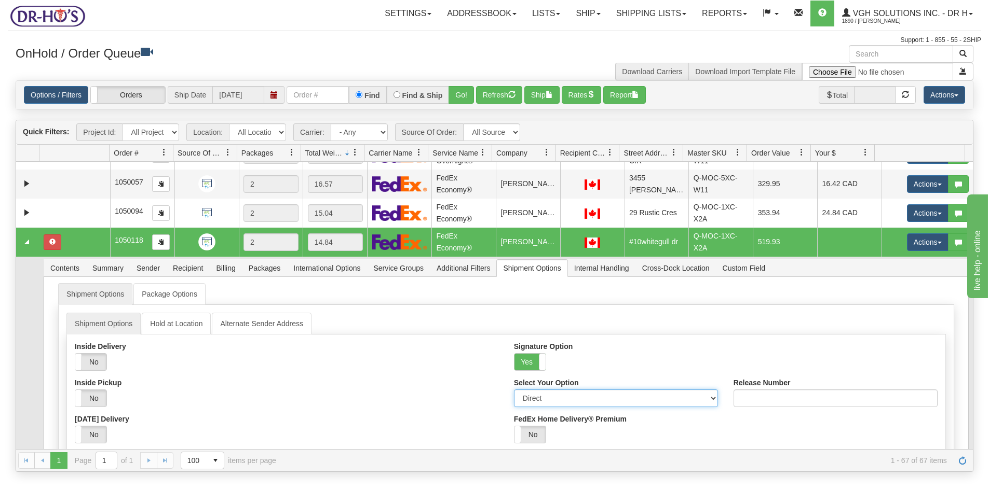
click at [619, 390] on select "Adult Direct Indirect No Signature Required Service Default" at bounding box center [616, 399] width 204 height 18
click at [538, 399] on div "Select Your Option Adult Direct Indirect No Signature Required Service Default" at bounding box center [616, 397] width 220 height 36
click at [573, 390] on select "Adult Direct Indirect No Signature Required Service Default" at bounding box center [616, 399] width 204 height 18
select select "0"
click at [514, 390] on select "Adult Direct Indirect No Signature Required Service Default" at bounding box center [616, 399] width 204 height 18
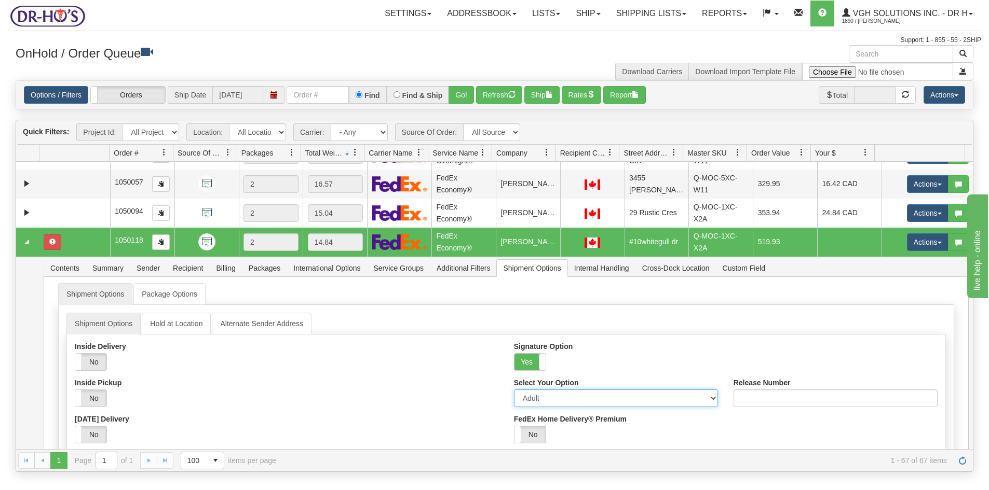
click at [86, 234] on td at bounding box center [74, 242] width 71 height 29
click at [587, 91] on button "Rates" at bounding box center [582, 95] width 40 height 18
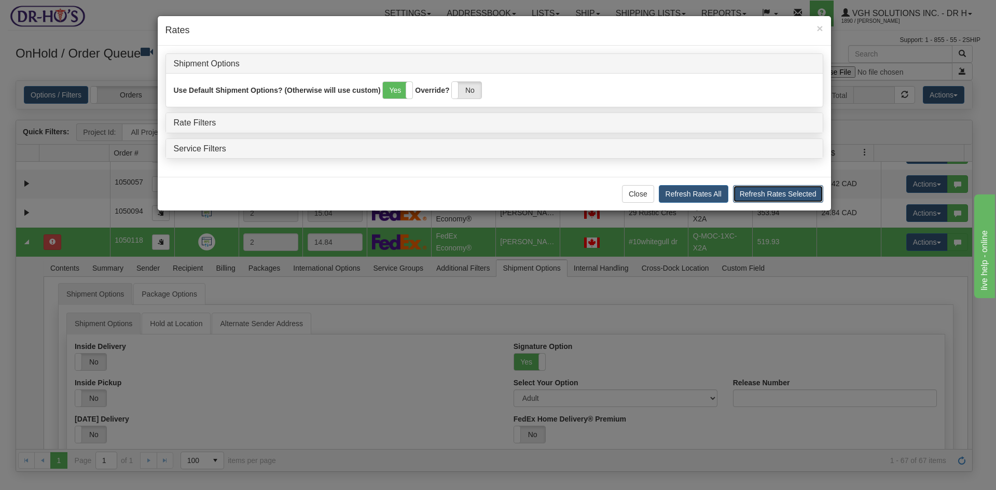
click at [774, 195] on button "Refresh Rates Selected" at bounding box center [778, 194] width 90 height 18
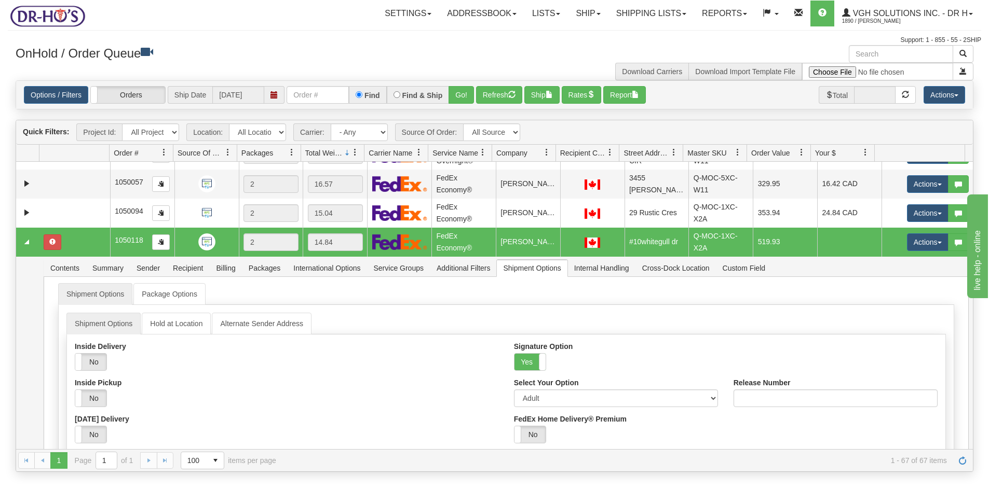
click at [84, 235] on td at bounding box center [74, 242] width 71 height 29
click at [577, 92] on button "Rates" at bounding box center [582, 95] width 40 height 18
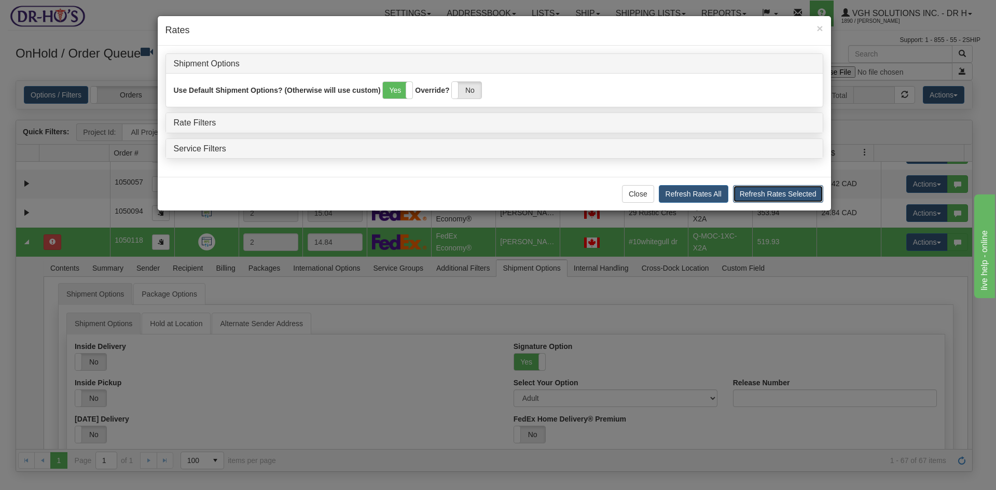
click at [782, 191] on button "Refresh Rates Selected" at bounding box center [778, 194] width 90 height 18
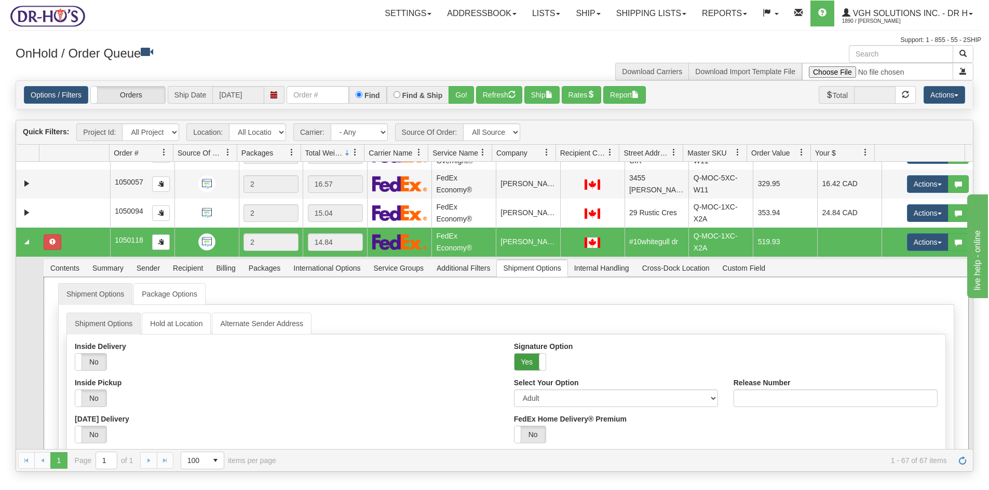
click at [526, 354] on label "Yes" at bounding box center [529, 362] width 31 height 17
click at [529, 354] on label "No" at bounding box center [529, 362] width 31 height 17
click at [542, 390] on select "Adult Direct Indirect No Signature Required Service Default" at bounding box center [616, 399] width 204 height 18
click at [514, 390] on select "Adult Direct Indirect No Signature Required Service Default" at bounding box center [616, 399] width 204 height 18
drag, startPoint x: 61, startPoint y: 227, endPoint x: 67, endPoint y: 227, distance: 6.2
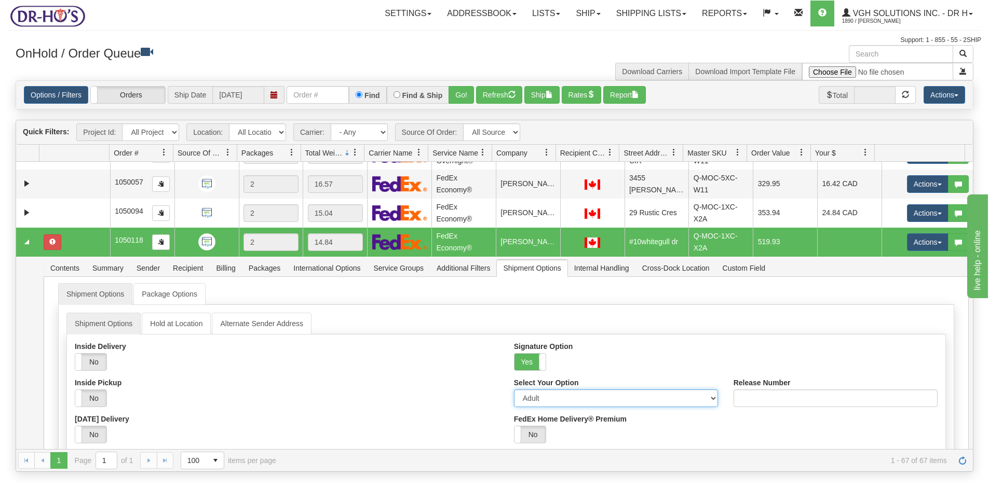
click at [63, 228] on td at bounding box center [74, 242] width 71 height 29
click at [586, 95] on button "Rates" at bounding box center [582, 95] width 40 height 18
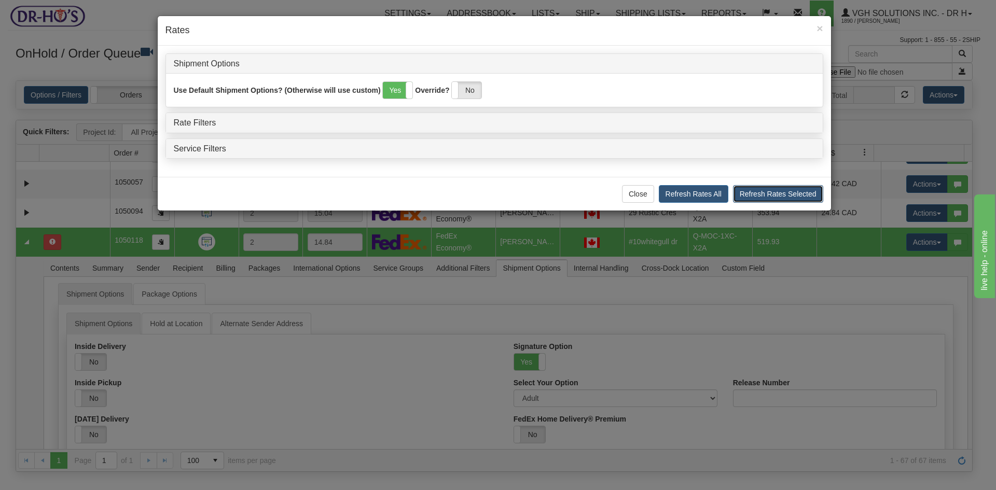
click at [771, 194] on button "Refresh Rates Selected" at bounding box center [778, 194] width 90 height 18
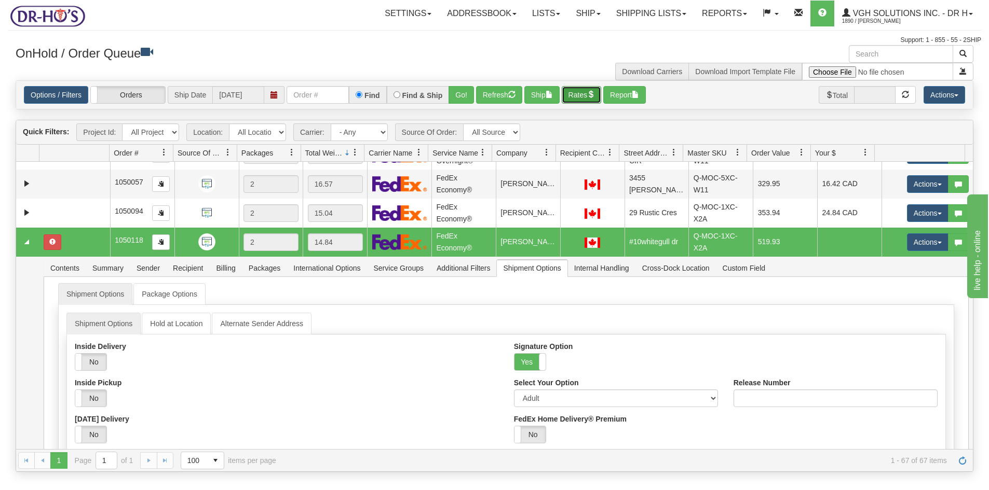
click at [578, 95] on button "Rates" at bounding box center [582, 95] width 40 height 18
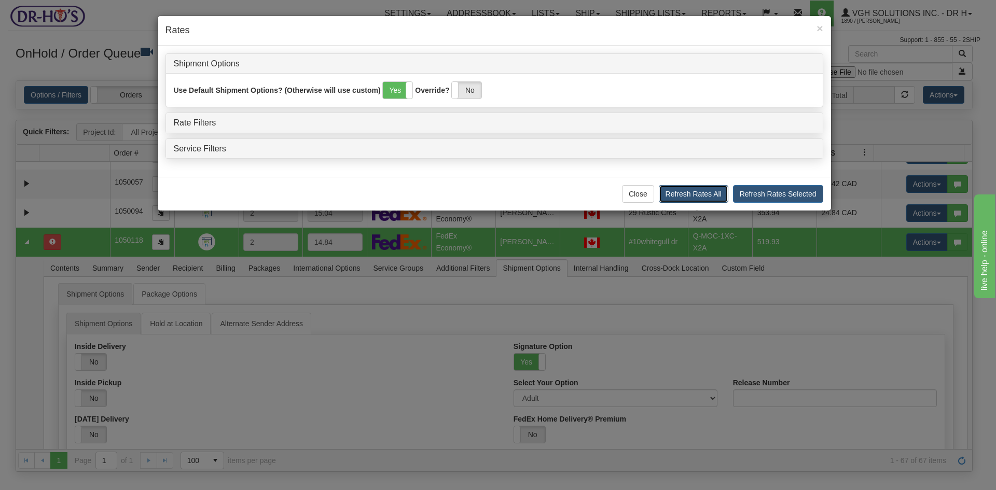
click at [708, 193] on button "Refresh Rates All" at bounding box center [694, 194] width 70 height 18
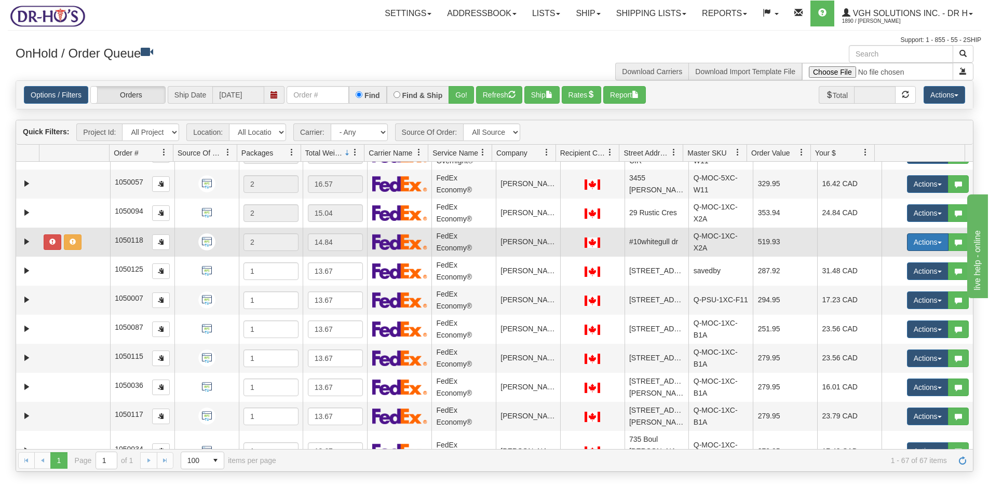
click at [916, 234] on button "Actions" at bounding box center [928, 243] width 42 height 18
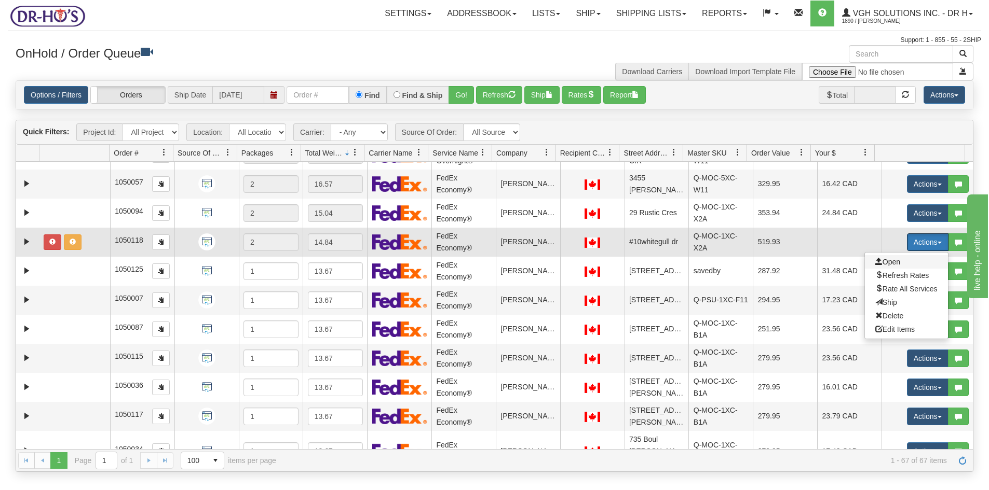
click at [882, 258] on span "Open" at bounding box center [887, 262] width 25 height 8
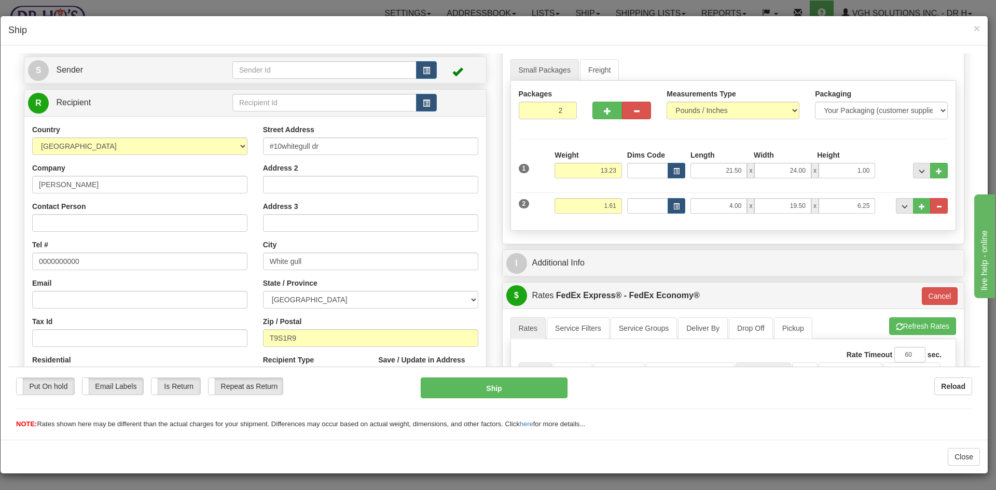
scroll to position [156, 0]
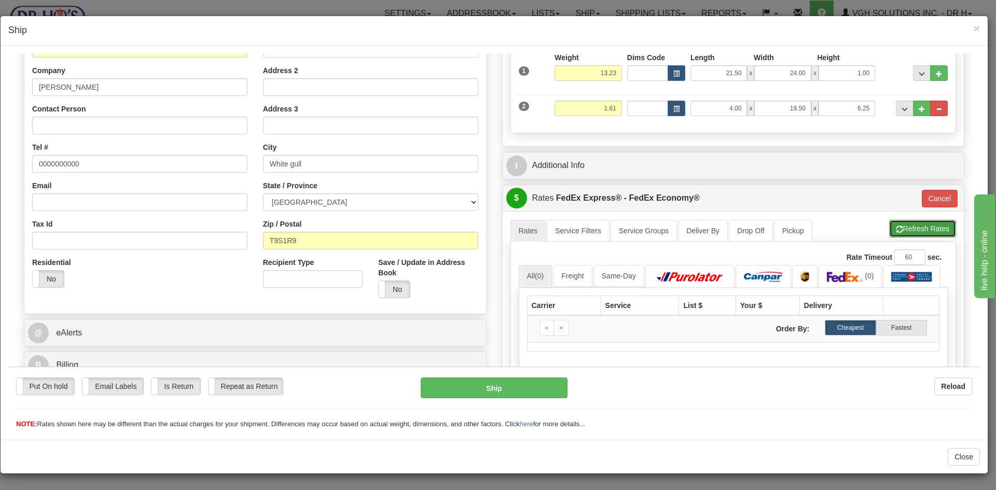
click at [920, 229] on button "Refresh Rates" at bounding box center [923, 229] width 67 height 18
type input "20"
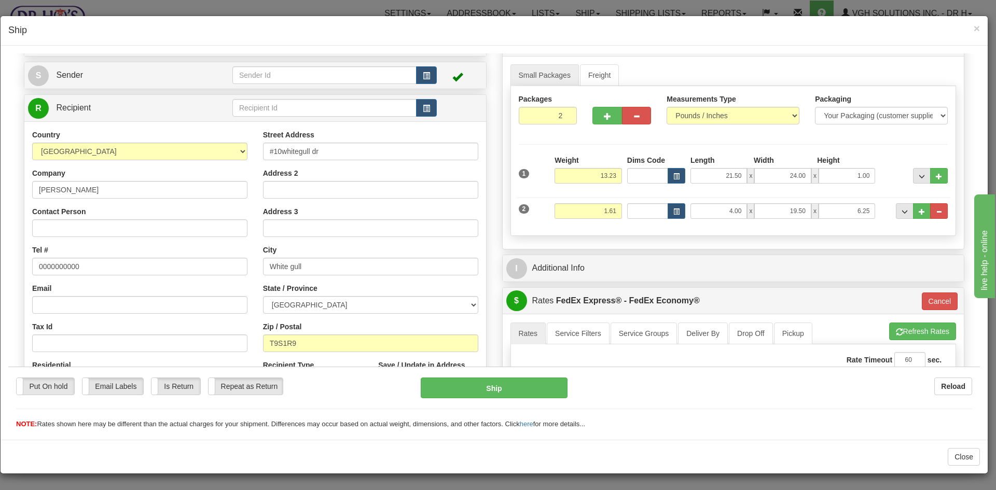
scroll to position [52, 0]
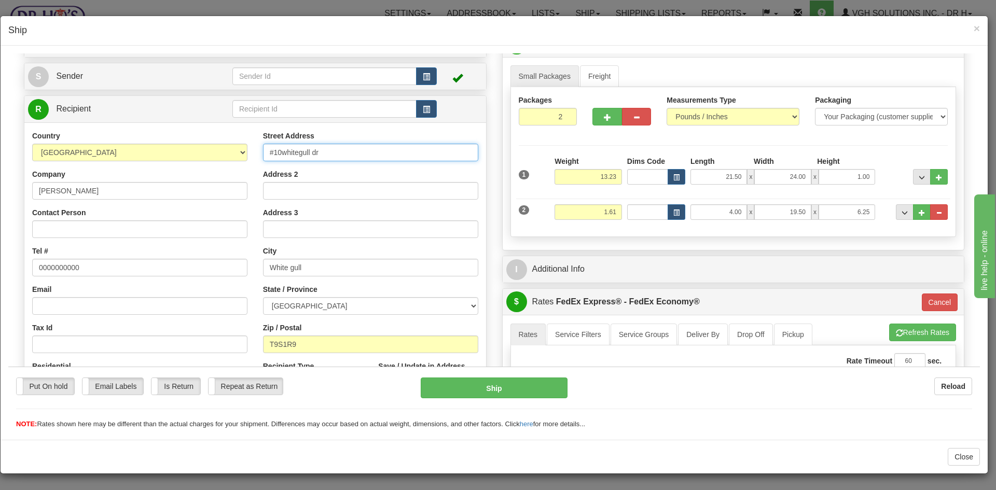
drag, startPoint x: 271, startPoint y: 154, endPoint x: 334, endPoint y: 160, distance: 63.6
click at [334, 160] on input "#10whitegull dr" at bounding box center [370, 152] width 215 height 18
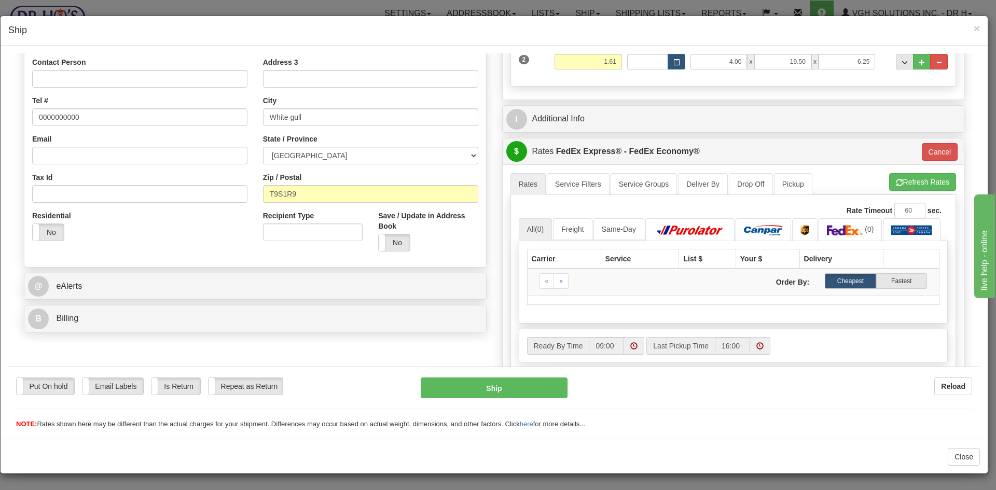
scroll to position [104, 0]
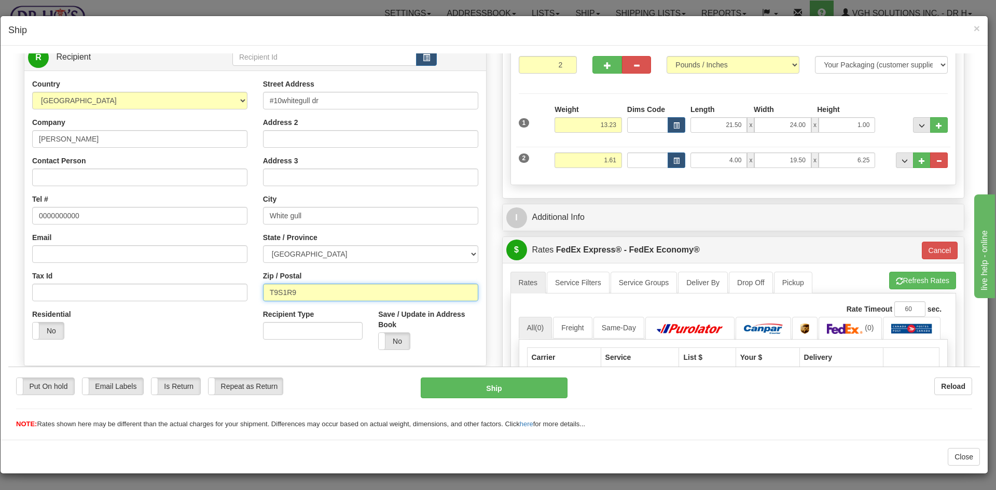
drag, startPoint x: 268, startPoint y: 292, endPoint x: 335, endPoint y: 288, distance: 67.1
click at [334, 289] on input "T9S1R9" at bounding box center [370, 292] width 215 height 18
drag, startPoint x: 284, startPoint y: 102, endPoint x: 196, endPoint y: 105, distance: 88.3
click at [196, 105] on div "Country [GEOGRAPHIC_DATA] [GEOGRAPHIC_DATA] [GEOGRAPHIC_DATA] [GEOGRAPHIC_DATA]…" at bounding box center [255, 217] width 462 height 279
paste input "10 WHITEGULL DR"
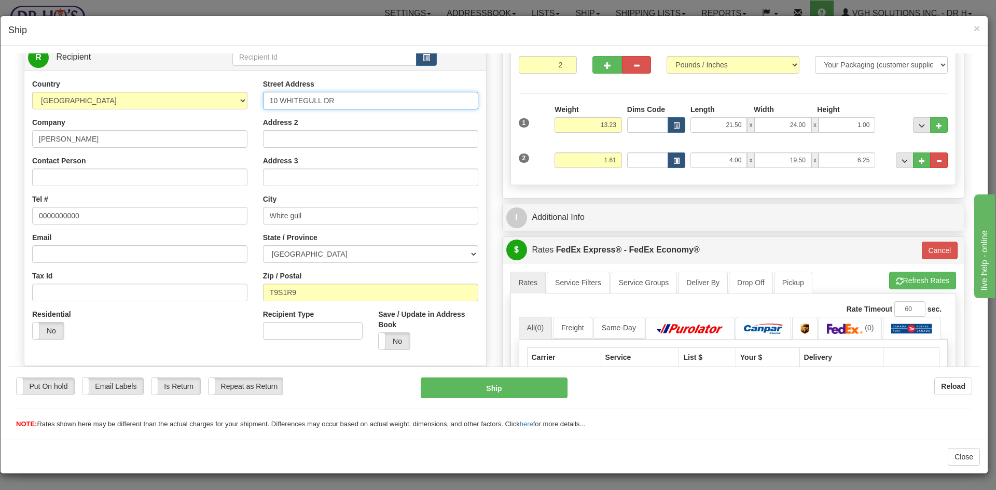
type input "10 WHITEGULL DR"
drag, startPoint x: 270, startPoint y: 291, endPoint x: 212, endPoint y: 293, distance: 58.2
click at [212, 293] on div "Country [GEOGRAPHIC_DATA] [GEOGRAPHIC_DATA] [GEOGRAPHIC_DATA] [GEOGRAPHIC_DATA]…" at bounding box center [255, 217] width 462 height 279
paste input "text"
type input "T9S 1R9"
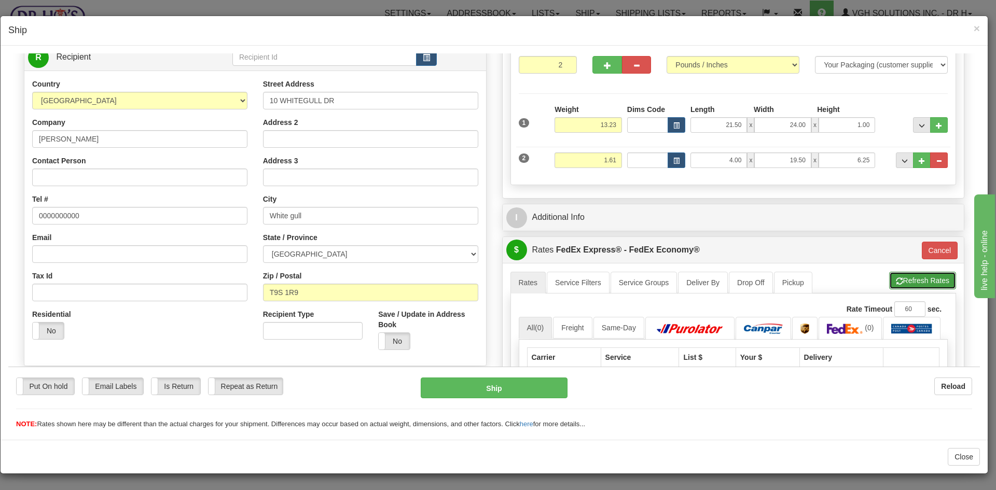
click at [929, 279] on button "Refresh Rates" at bounding box center [923, 280] width 67 height 18
type input "20"
click at [469, 251] on select "[GEOGRAPHIC_DATA] [GEOGRAPHIC_DATA] [GEOGRAPHIC_DATA] [GEOGRAPHIC_DATA] [GEOGRA…" at bounding box center [370, 254] width 215 height 18
click at [263, 245] on select "[GEOGRAPHIC_DATA] [GEOGRAPHIC_DATA] [GEOGRAPHIC_DATA] [GEOGRAPHIC_DATA] [GEOGRA…" at bounding box center [370, 254] width 215 height 18
drag, startPoint x: 286, startPoint y: 293, endPoint x: 295, endPoint y: 303, distance: 13.6
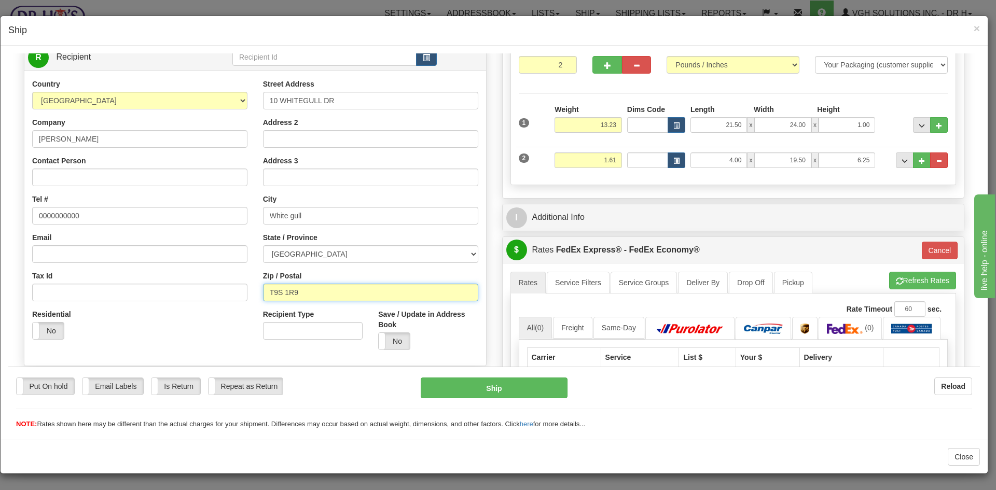
click at [288, 294] on input "T9S 1R9" at bounding box center [370, 292] width 215 height 18
click at [310, 288] on input "T9S 1R9" at bounding box center [370, 292] width 215 height 18
drag, startPoint x: 308, startPoint y: 290, endPoint x: 209, endPoint y: 293, distance: 99.7
click at [209, 293] on div "Country [GEOGRAPHIC_DATA] [GEOGRAPHIC_DATA] [GEOGRAPHIC_DATA] [GEOGRAPHIC_DATA]…" at bounding box center [255, 217] width 462 height 279
drag, startPoint x: 284, startPoint y: 289, endPoint x: 293, endPoint y: 300, distance: 14.4
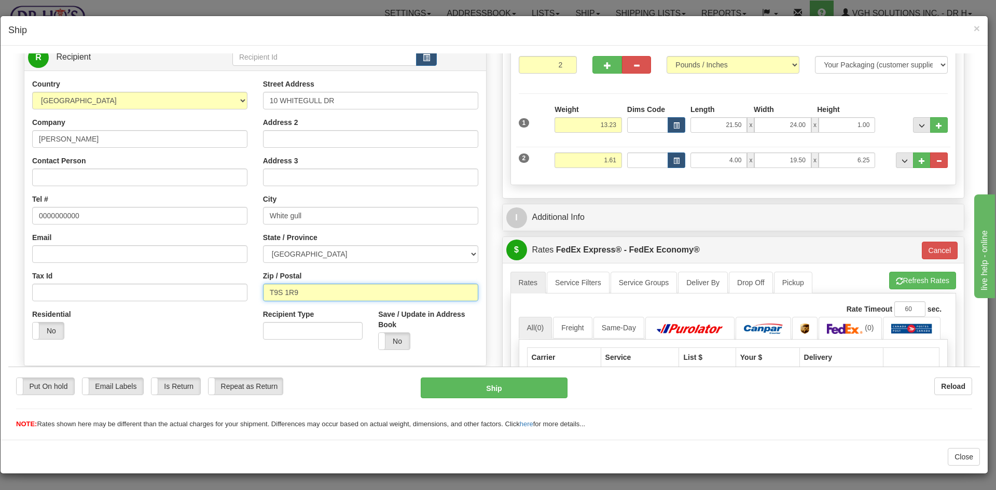
click at [285, 289] on input "T9S 1R9" at bounding box center [370, 292] width 215 height 18
drag, startPoint x: 293, startPoint y: 302, endPoint x: 309, endPoint y: 296, distance: 16.6
click at [295, 301] on div "Street Address 10 WHITEGULL DR Address 2 Address 3 City White gull State / Prov…" at bounding box center [370, 217] width 231 height 279
click at [309, 295] on input "T9S 1R9" at bounding box center [370, 292] width 215 height 18
type input "T9S1R9"
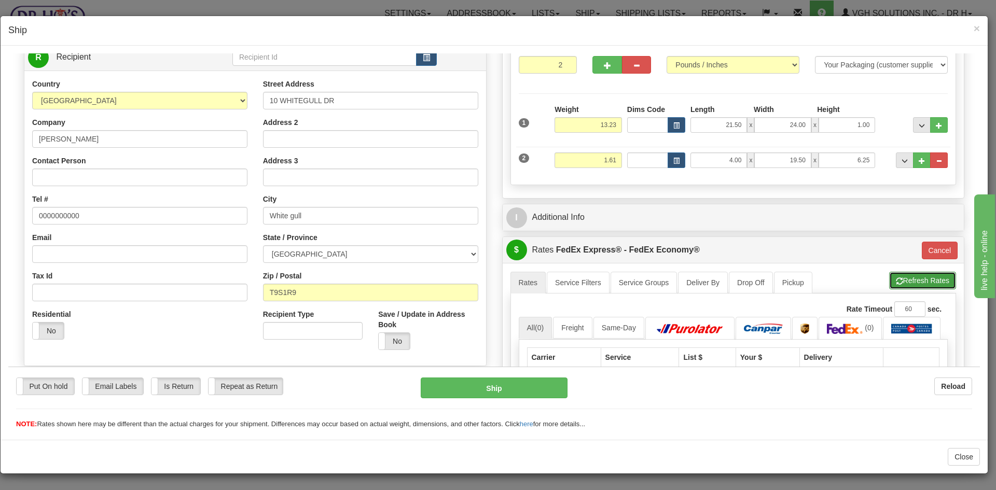
click at [911, 281] on button "Refresh Rates" at bounding box center [923, 280] width 67 height 18
type input "20"
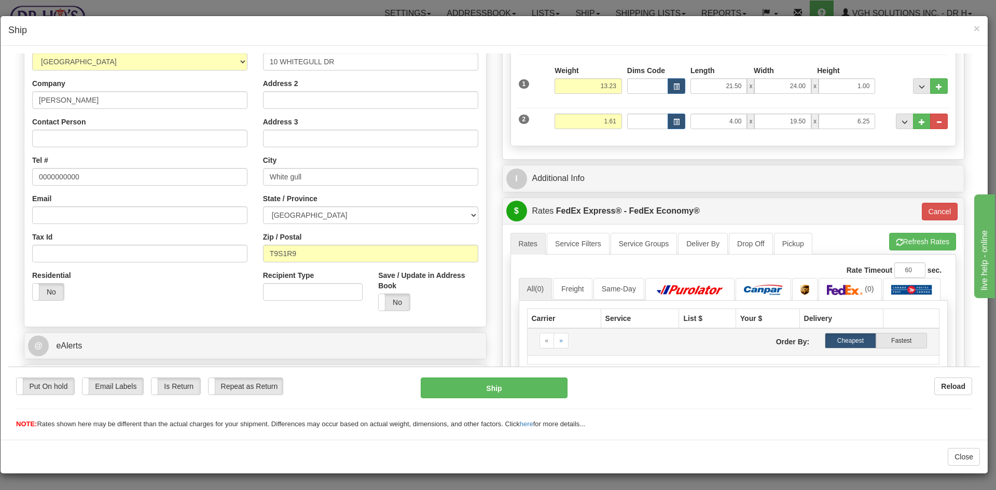
scroll to position [259, 0]
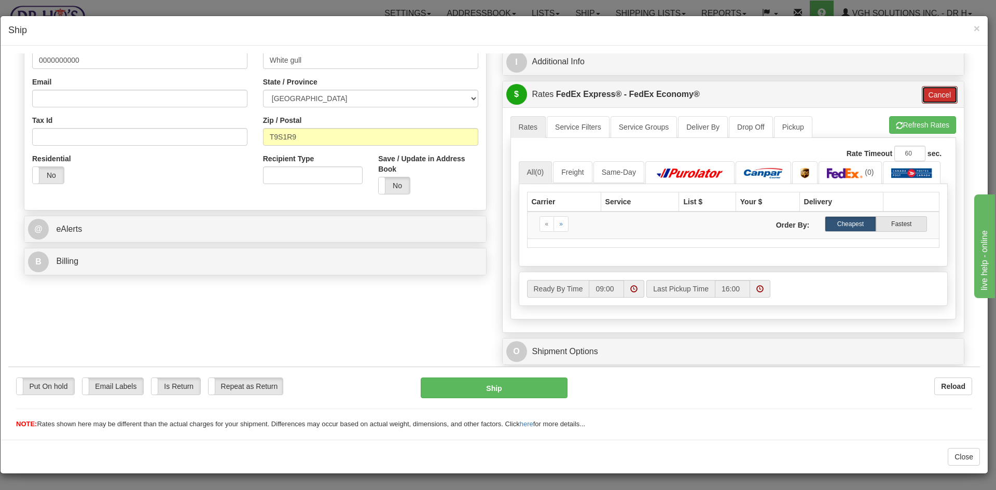
click at [937, 90] on button "Cancel" at bounding box center [940, 95] width 36 height 18
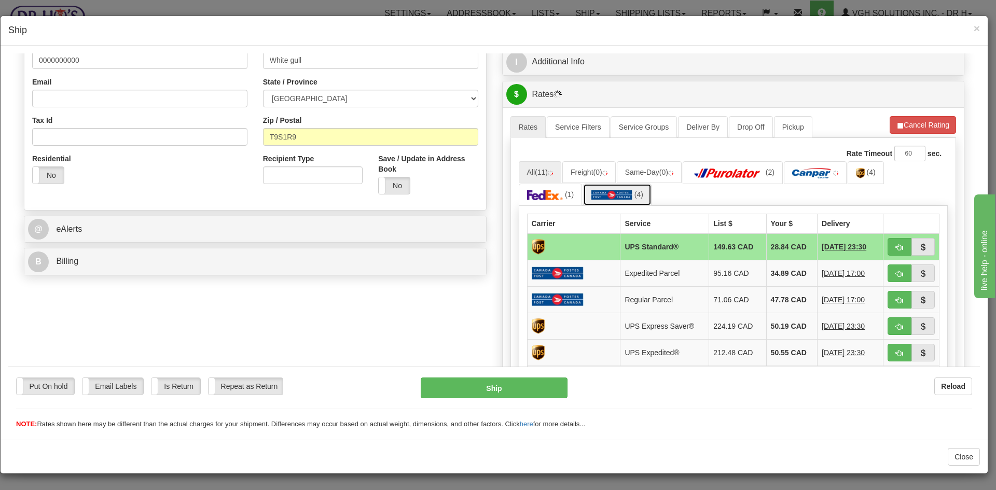
click at [603, 193] on img at bounding box center [612, 194] width 41 height 10
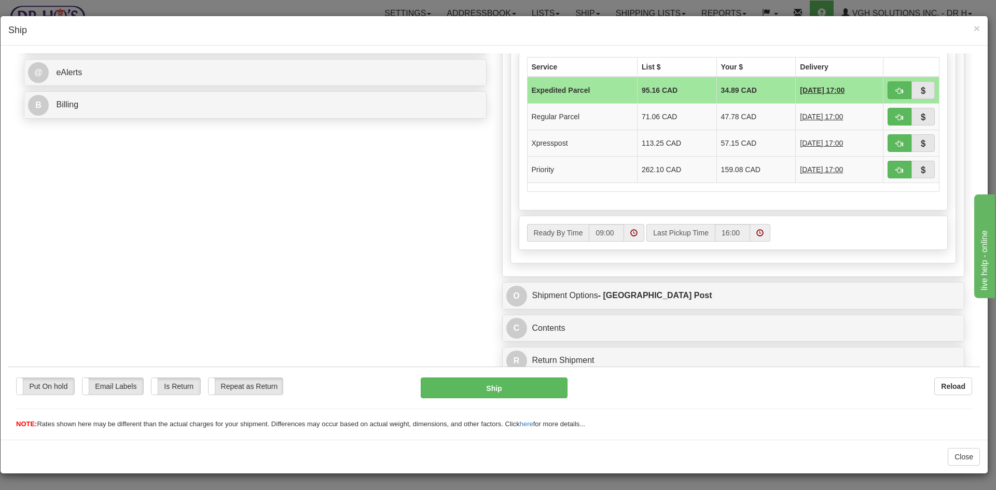
scroll to position [420, 0]
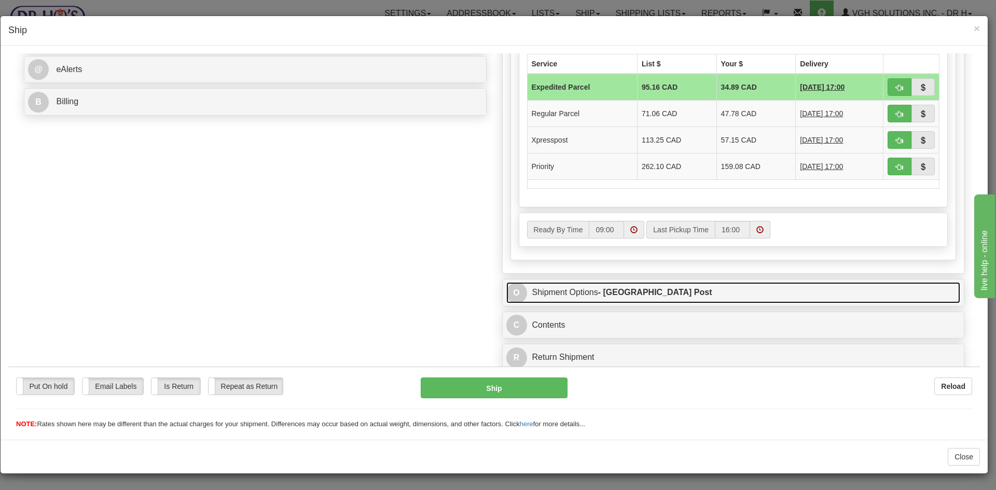
click at [691, 288] on link "O Shipment Options - [GEOGRAPHIC_DATA] Post" at bounding box center [734, 292] width 455 height 21
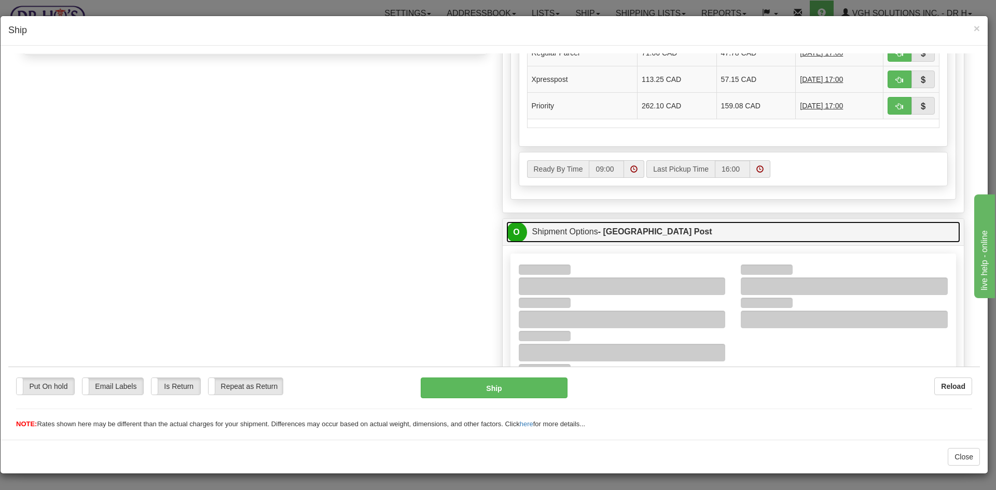
scroll to position [608, 0]
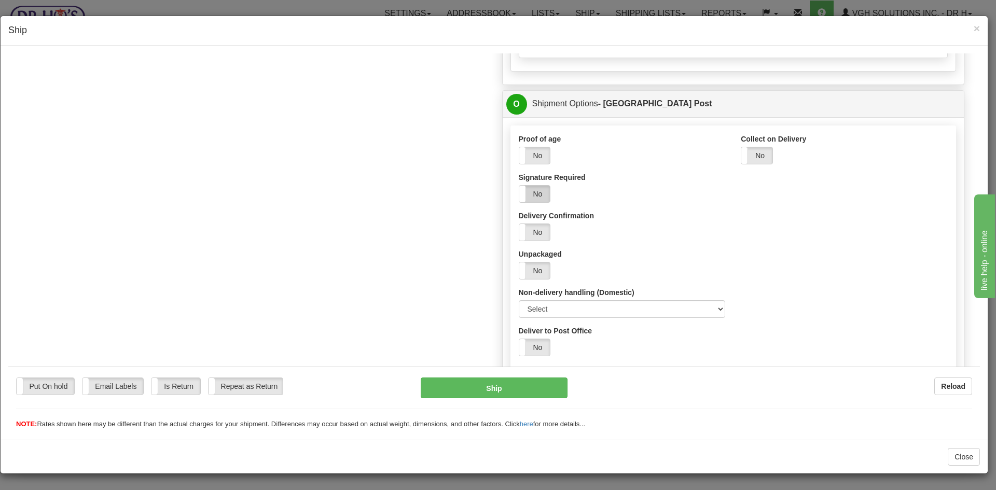
click at [536, 195] on label "No" at bounding box center [534, 193] width 31 height 17
click at [483, 391] on button "Ship" at bounding box center [494, 387] width 146 height 21
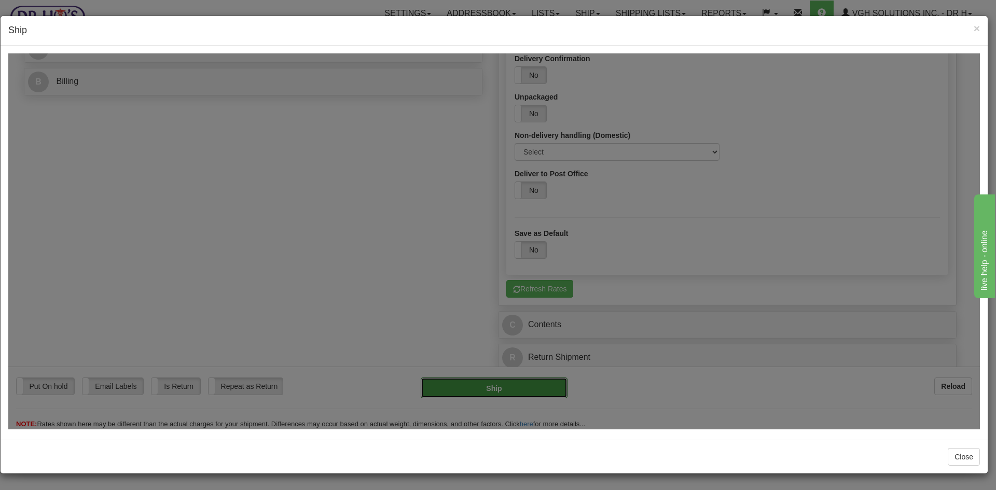
type input "DOM.EP"
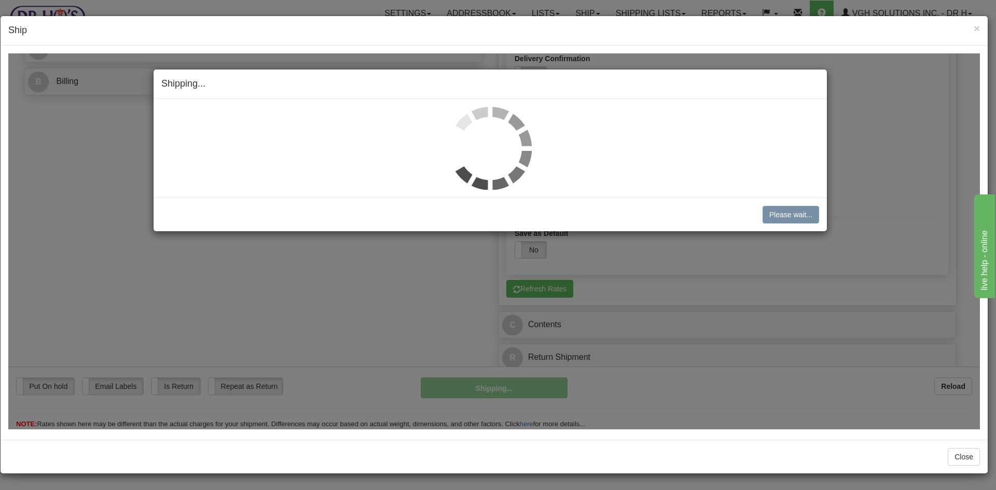
scroll to position [439, 0]
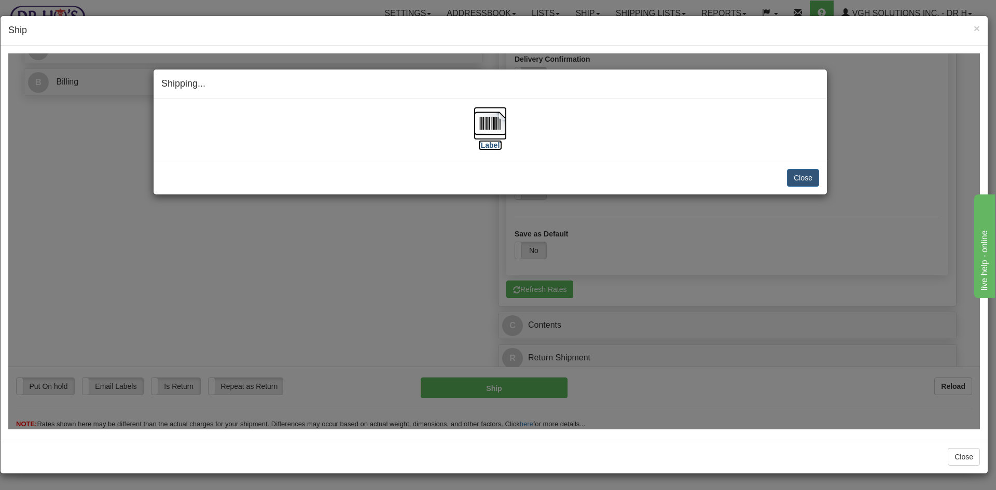
click at [495, 122] on img at bounding box center [490, 122] width 33 height 33
click at [803, 176] on button "Close" at bounding box center [803, 178] width 32 height 18
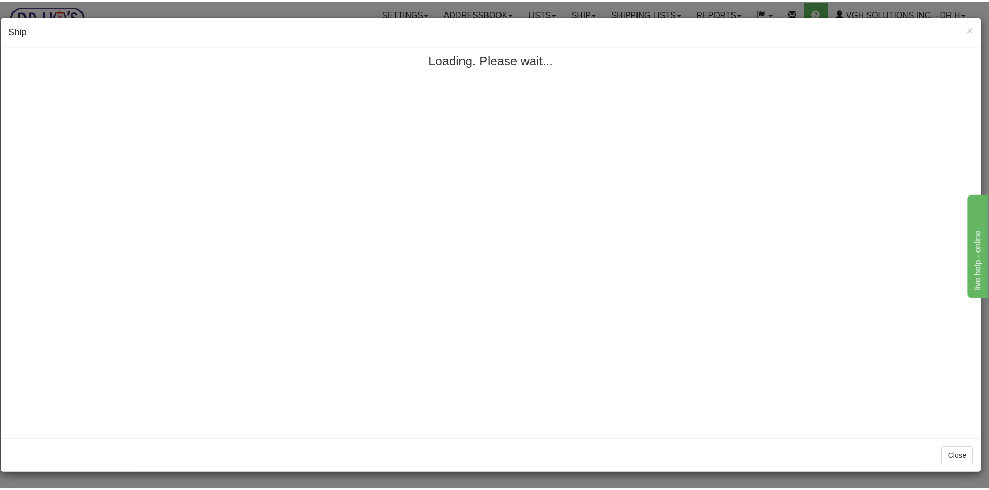
scroll to position [0, 0]
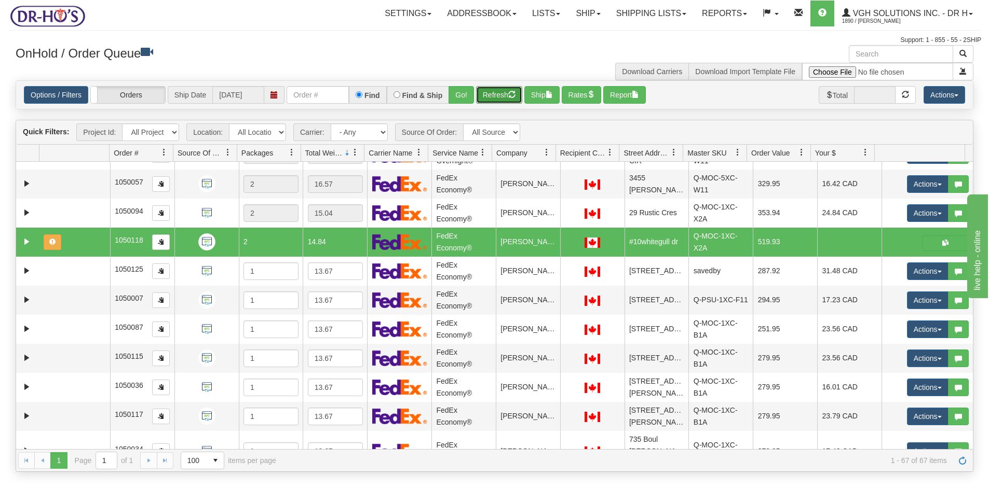
click at [487, 91] on button "Refresh" at bounding box center [499, 95] width 46 height 18
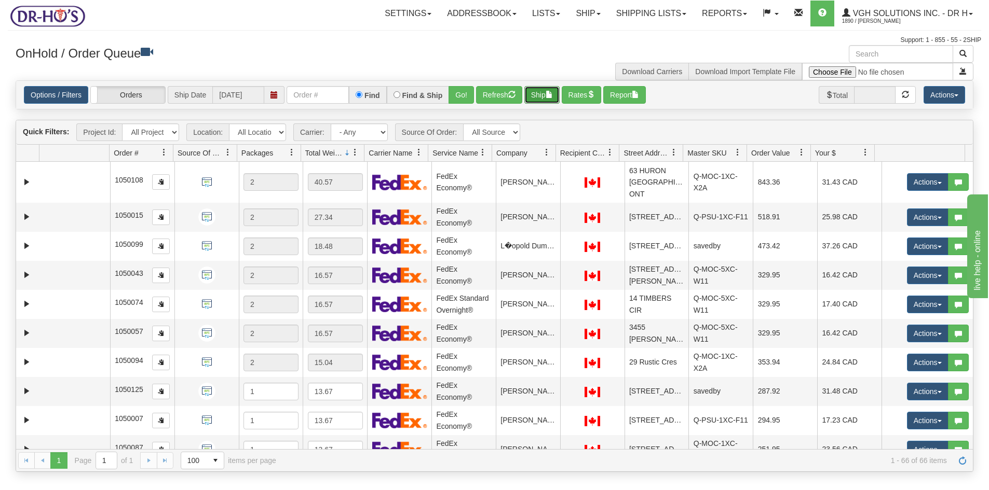
click at [532, 89] on button "Ship" at bounding box center [541, 95] width 35 height 18
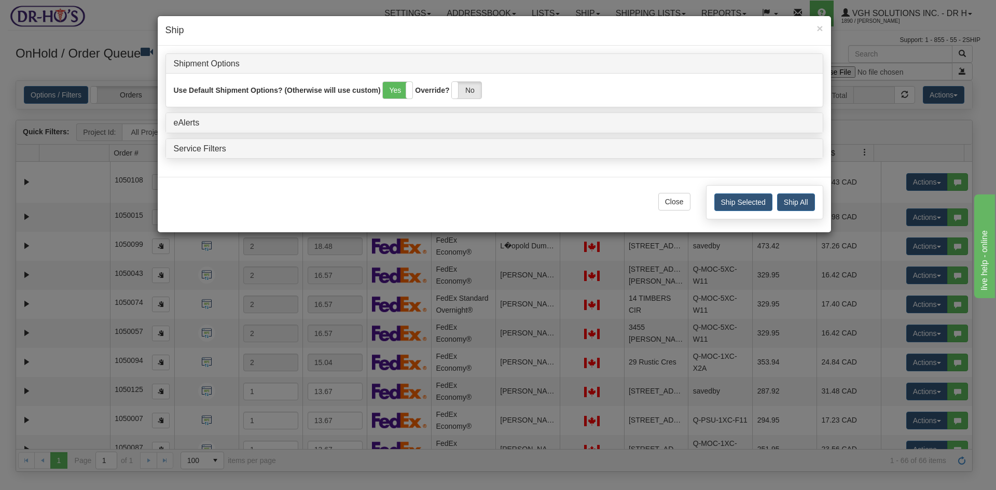
click at [798, 191] on div "Ship Selected Ship All" at bounding box center [764, 202] width 117 height 34
click at [796, 200] on button "Ship All" at bounding box center [796, 203] width 38 height 18
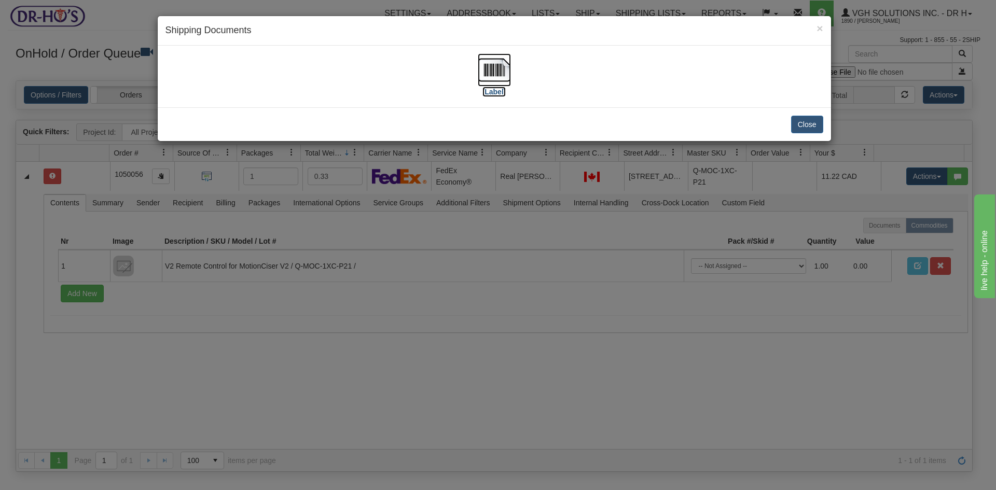
click at [494, 76] on img at bounding box center [494, 69] width 33 height 33
drag, startPoint x: 808, startPoint y: 121, endPoint x: 803, endPoint y: 116, distance: 6.6
click at [809, 121] on button "Close" at bounding box center [807, 125] width 32 height 18
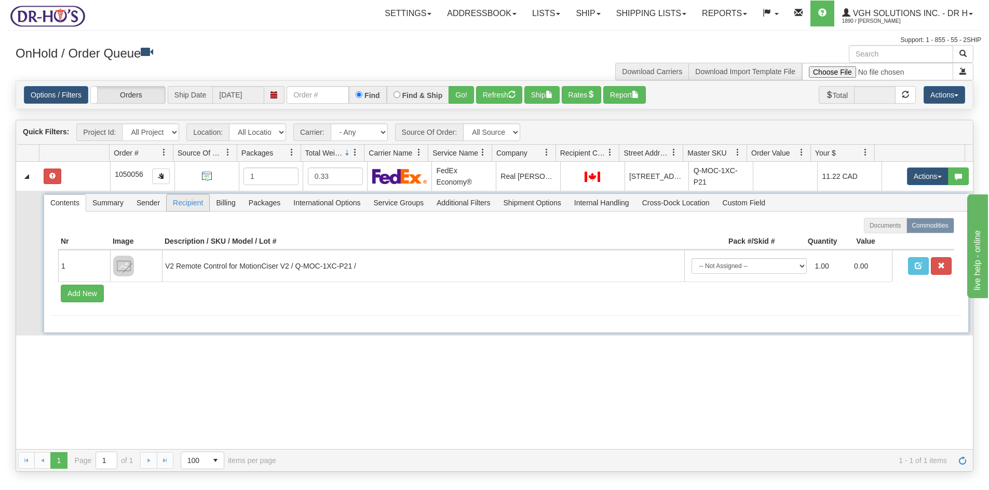
click at [188, 205] on span "Recipient" at bounding box center [188, 203] width 43 height 17
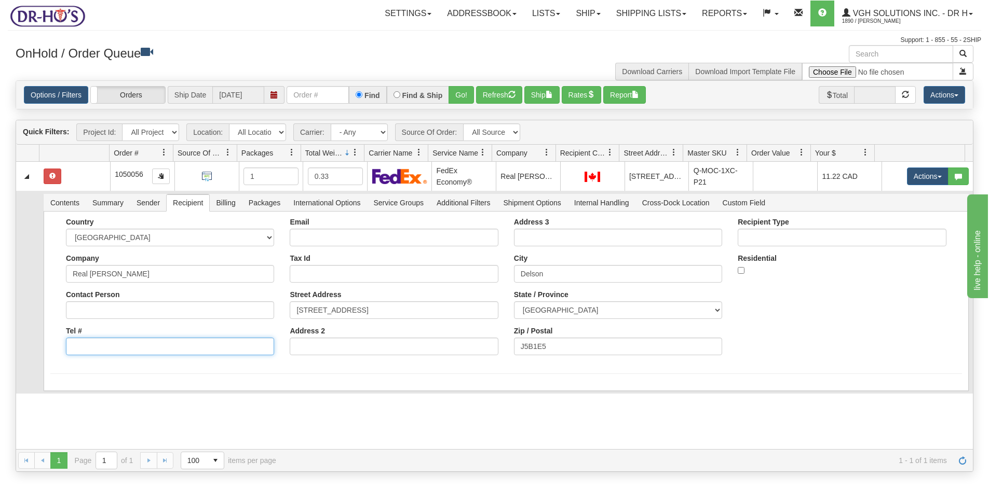
click at [104, 349] on input "Tel #" at bounding box center [170, 347] width 208 height 18
type input "0000000000"
click at [66, 394] on button "Save" at bounding box center [65, 394] width 30 height 18
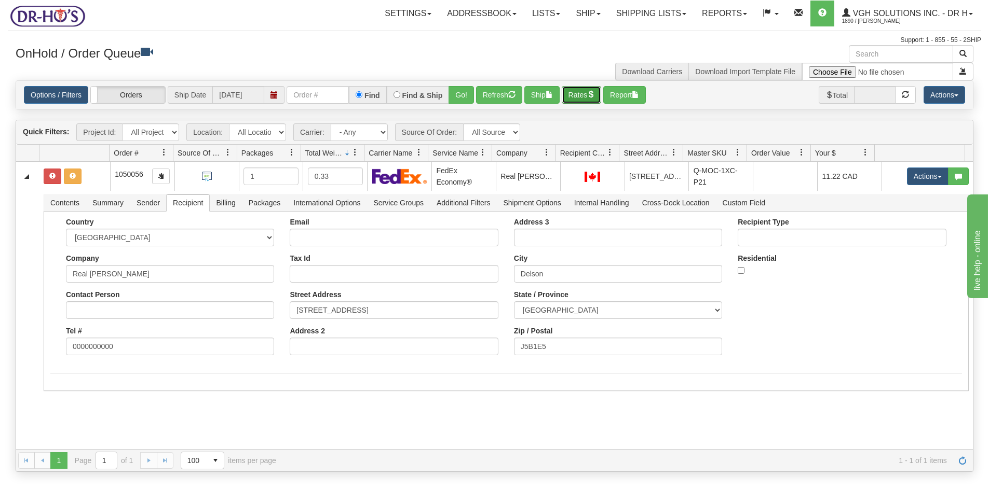
click at [577, 96] on button "Rates" at bounding box center [582, 95] width 40 height 18
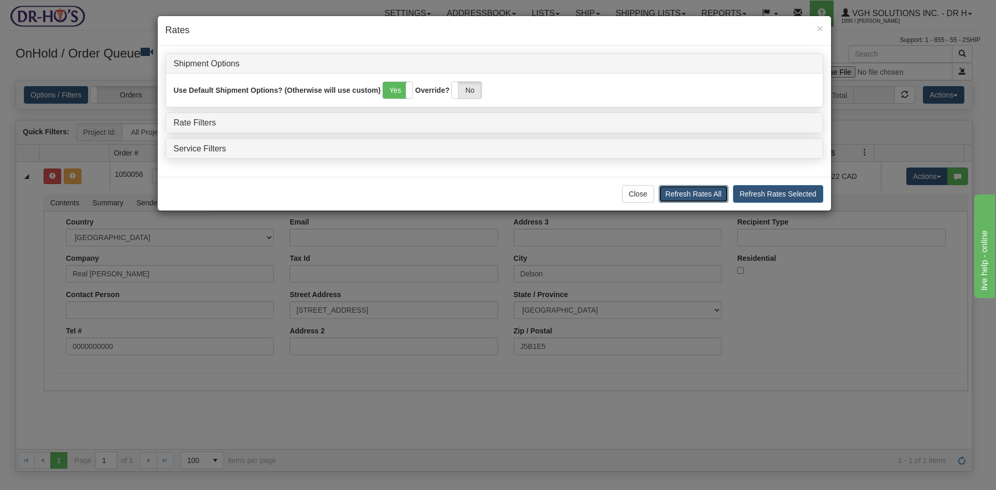
click at [700, 196] on button "Refresh Rates All" at bounding box center [694, 194] width 70 height 18
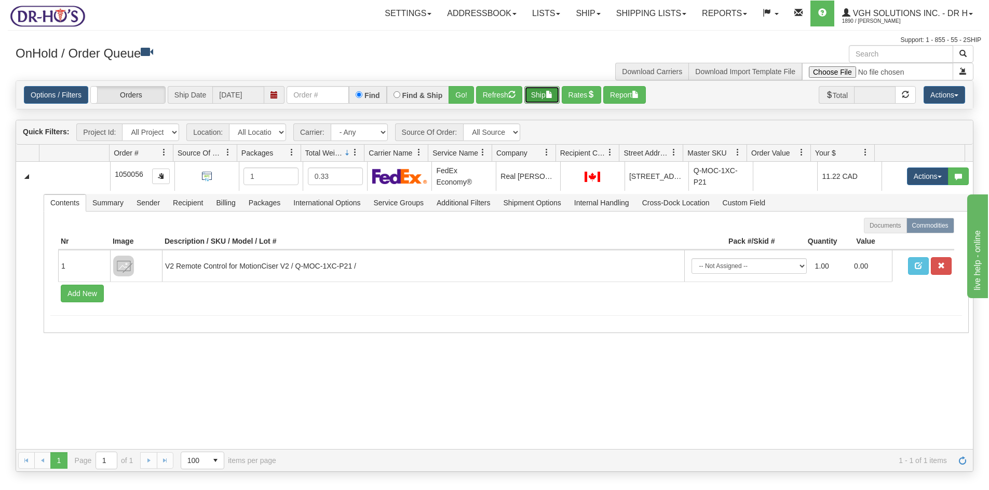
click at [540, 99] on button "Ship" at bounding box center [541, 95] width 35 height 18
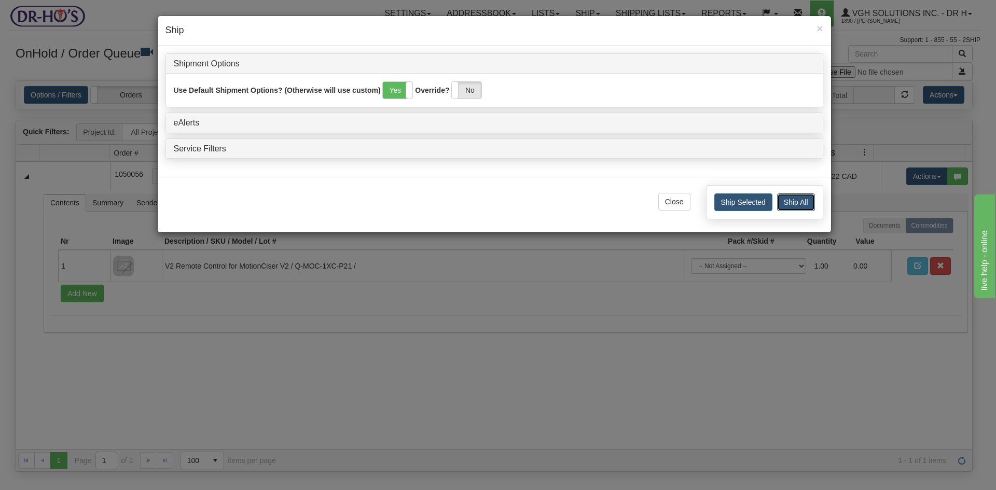
click at [802, 204] on button "Ship All" at bounding box center [796, 203] width 38 height 18
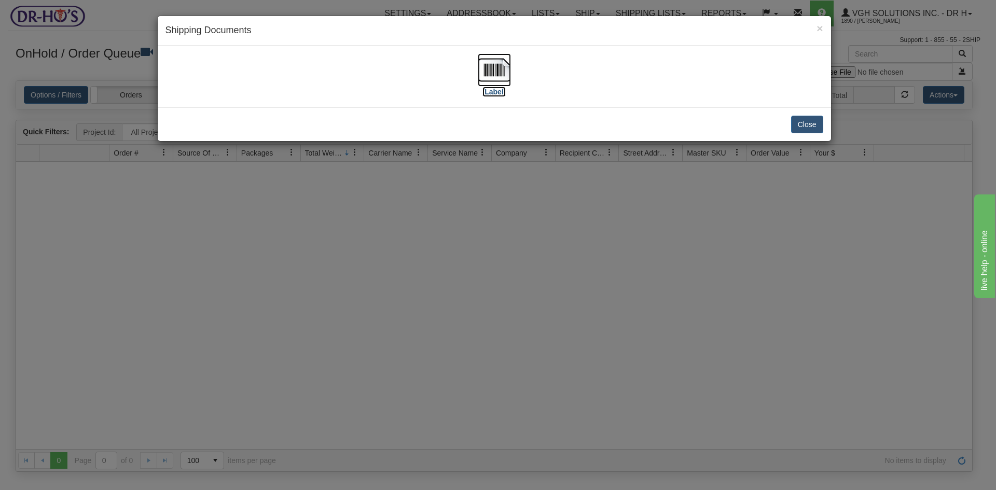
click at [491, 75] on img at bounding box center [494, 69] width 33 height 33
click at [814, 122] on button "Close" at bounding box center [807, 125] width 32 height 18
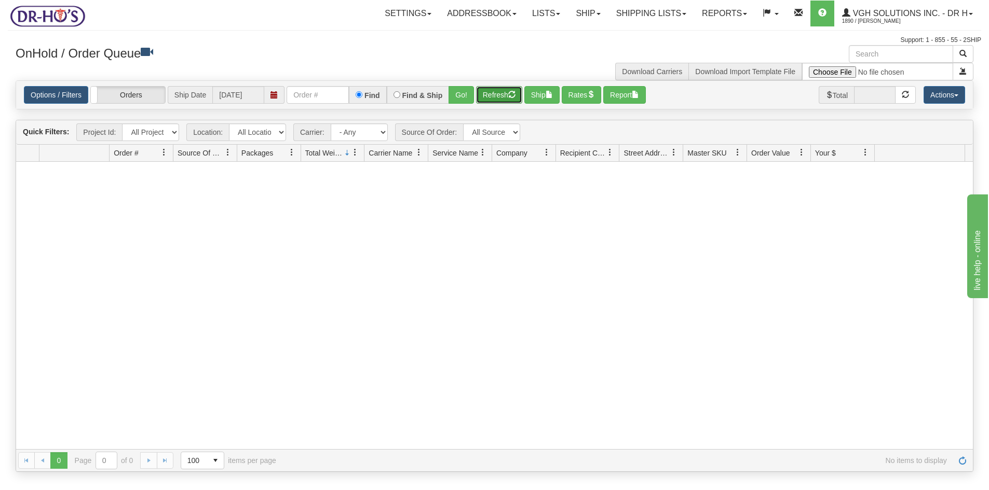
click at [496, 94] on button "Refresh" at bounding box center [499, 95] width 46 height 18
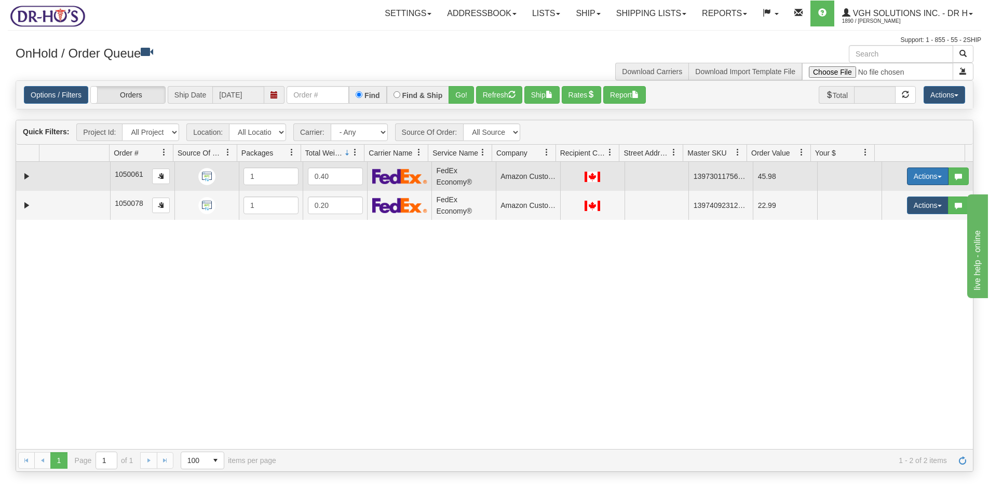
click at [907, 177] on button "Actions" at bounding box center [928, 177] width 42 height 18
click at [876, 197] on span "Open" at bounding box center [887, 196] width 25 height 8
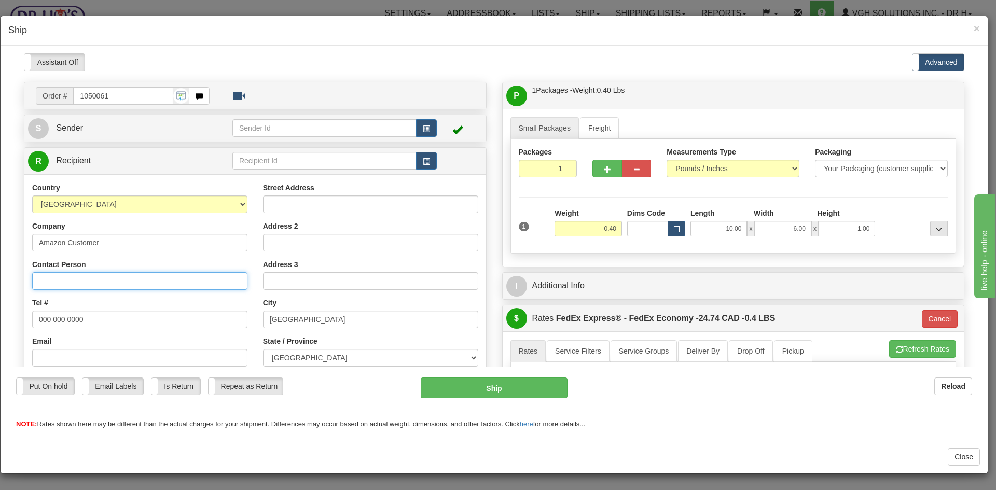
click at [71, 283] on input "Contact Person" at bounding box center [139, 281] width 215 height 18
paste input "[PERSON_NAME]"
type input "[PERSON_NAME]"
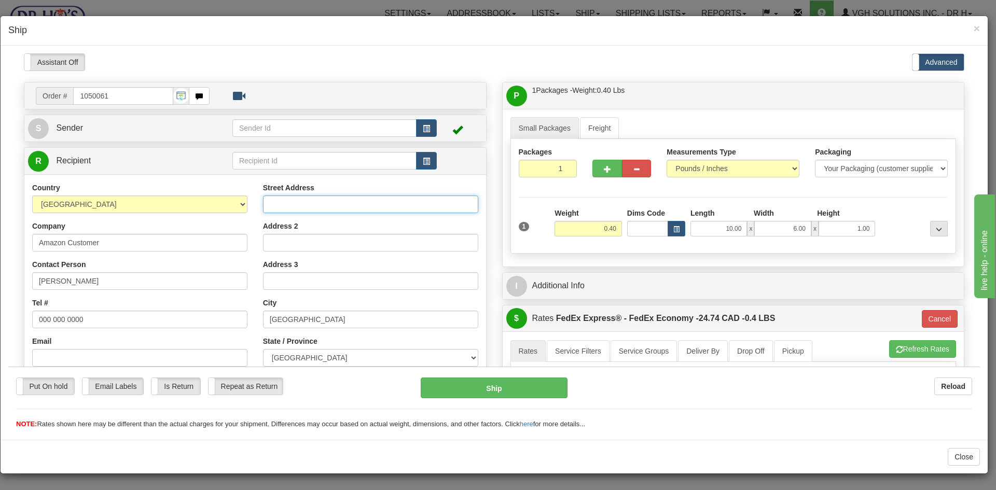
click at [282, 203] on input "Street Address" at bounding box center [370, 204] width 215 height 18
paste input "PO Box 251"
drag, startPoint x: 317, startPoint y: 201, endPoint x: 217, endPoint y: 205, distance: 100.2
click at [217, 205] on div "Country [GEOGRAPHIC_DATA] [GEOGRAPHIC_DATA] [GEOGRAPHIC_DATA] [GEOGRAPHIC_DATA]…" at bounding box center [255, 321] width 462 height 279
paste input "[STREET_ADDRESS]"
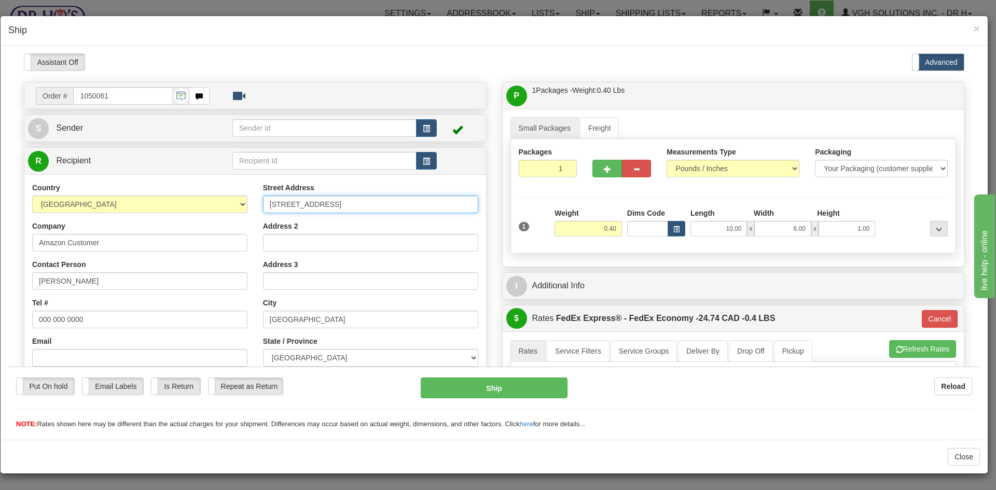
type input "[STREET_ADDRESS]"
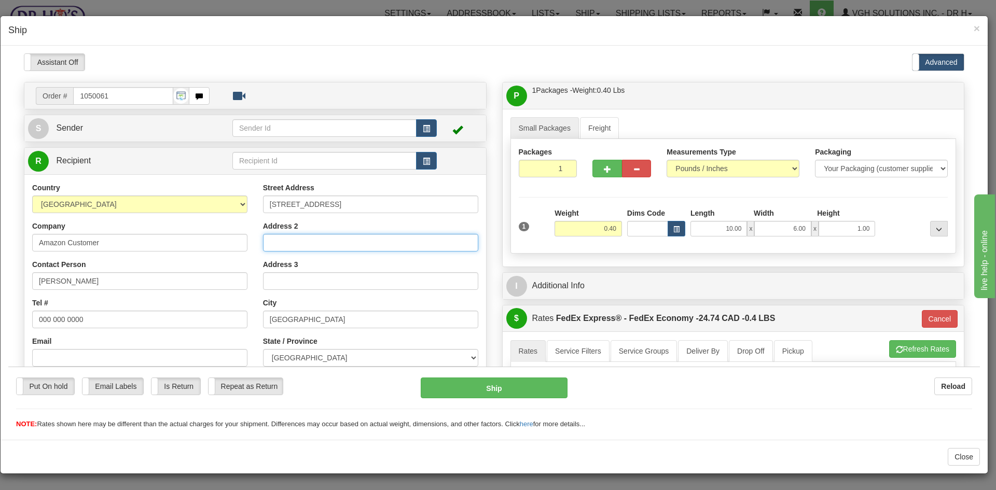
click at [279, 240] on input "Address 2" at bounding box center [370, 243] width 215 height 18
paste input "PO Box 251"
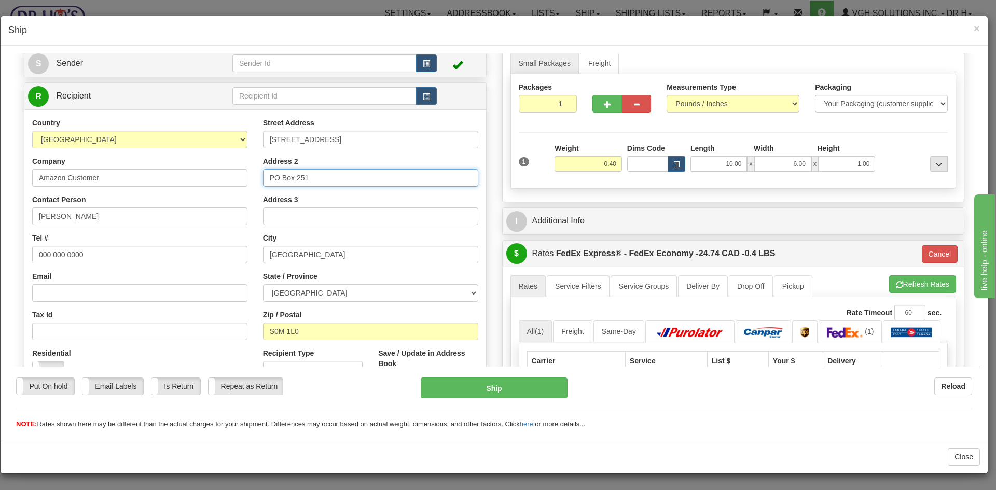
scroll to position [104, 0]
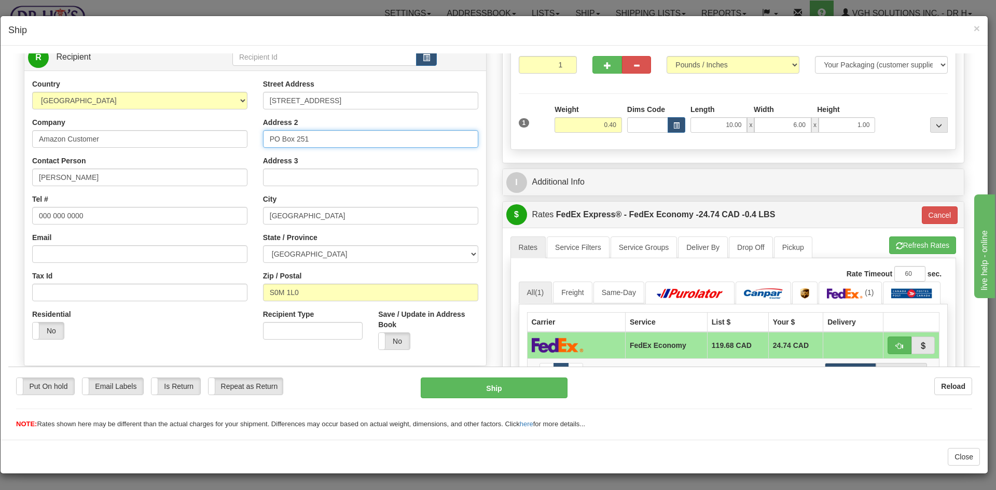
type input "PO Box 251"
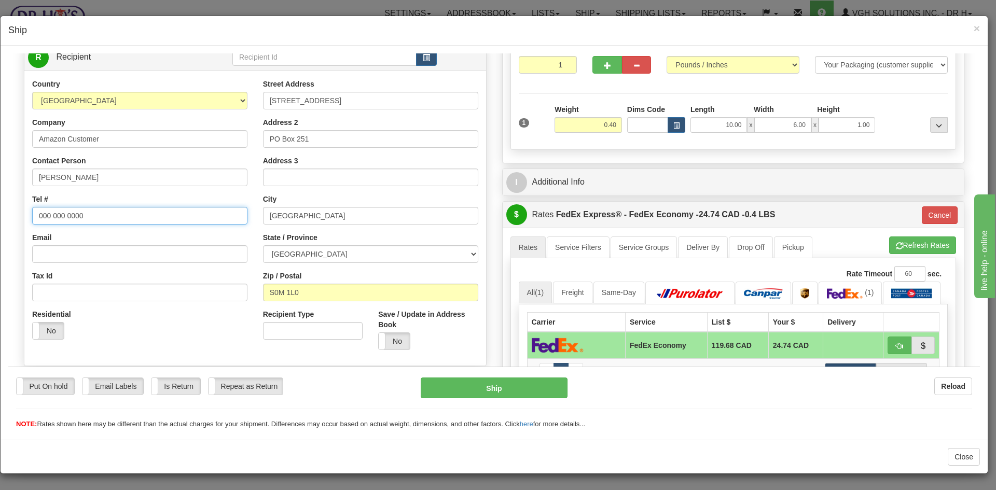
drag, startPoint x: 116, startPoint y: 213, endPoint x: -94, endPoint y: 227, distance: 210.1
click at [8, 227] on html "Please wait... Attention! Ok Add to Bidding... Preview Custom Documents Preview…" at bounding box center [494, 137] width 972 height 376
paste input "13068377703"
type input "13068377703"
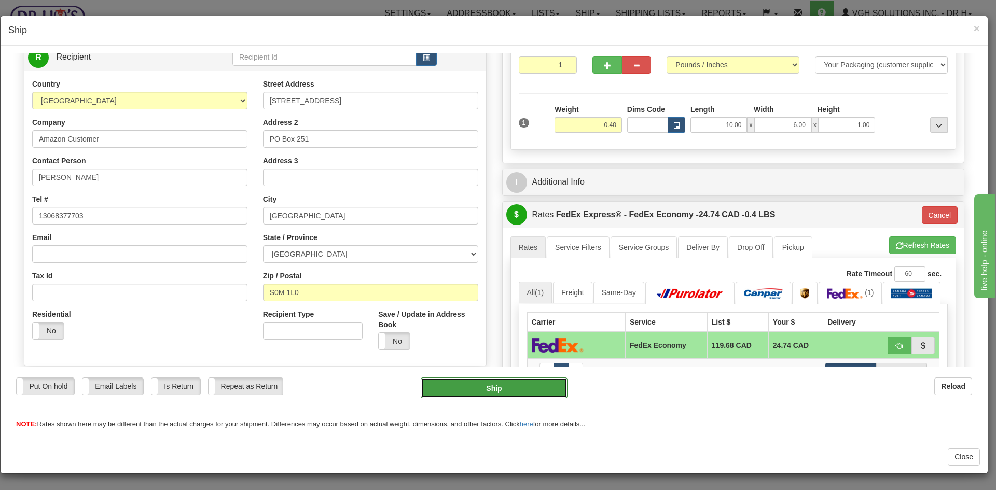
click at [518, 390] on button "Ship" at bounding box center [494, 387] width 146 height 21
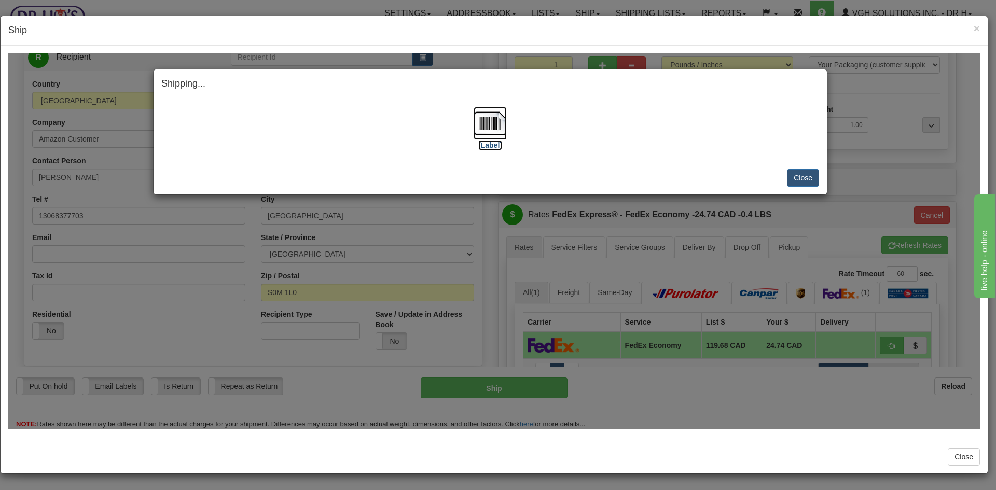
click at [496, 124] on img at bounding box center [490, 122] width 33 height 33
click at [796, 180] on button "Close" at bounding box center [803, 178] width 32 height 18
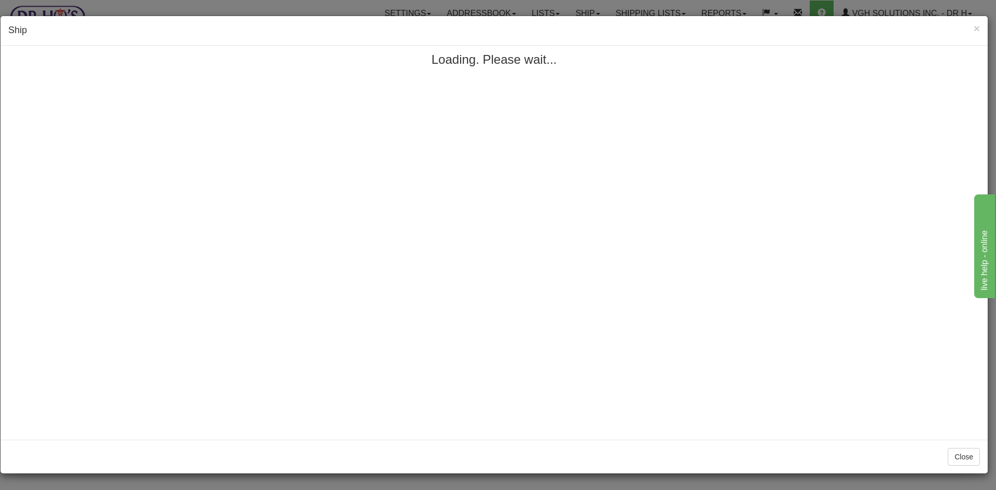
scroll to position [0, 0]
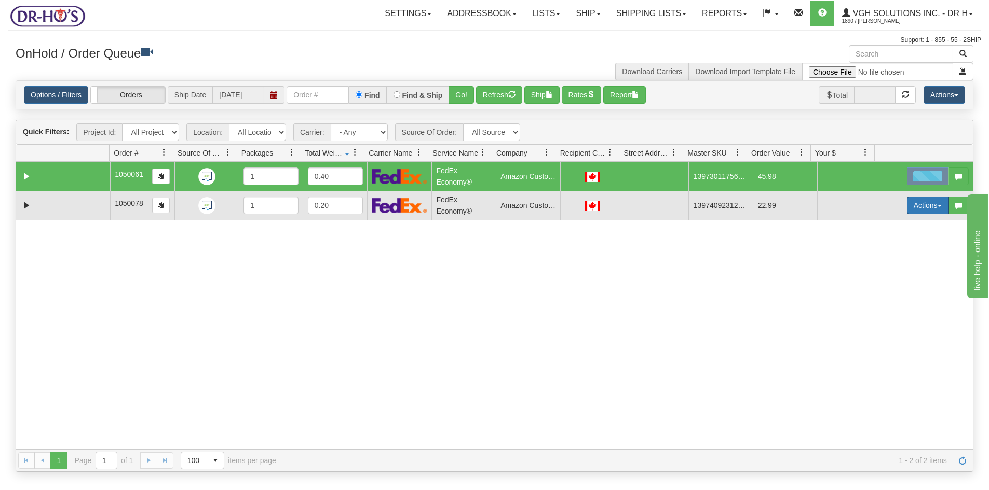
click at [909, 206] on button "Actions" at bounding box center [928, 206] width 42 height 18
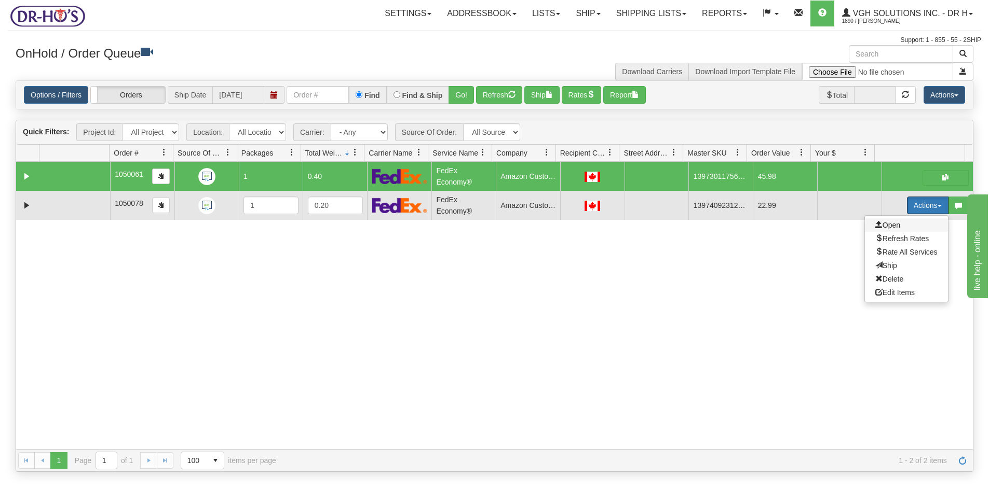
click at [882, 225] on span "Open" at bounding box center [887, 225] width 25 height 8
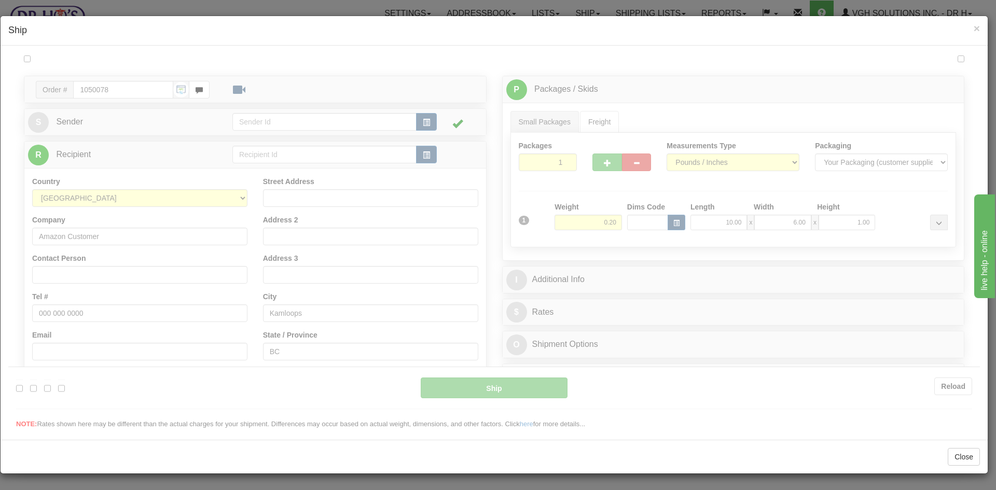
type input "20"
type input "09:00"
type input "16:00"
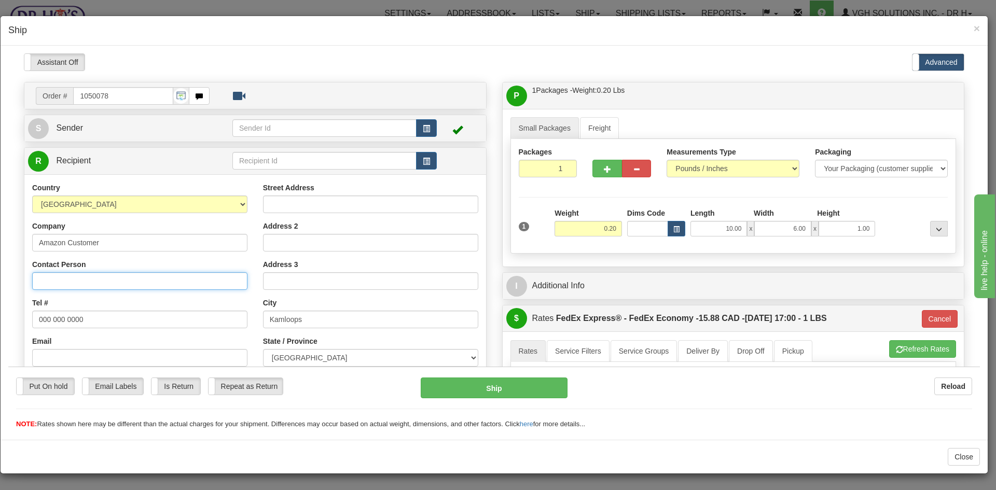
click at [74, 278] on input "Contact Person" at bounding box center [139, 281] width 215 height 18
paste input "[PERSON_NAME]"
type input "[PERSON_NAME]"
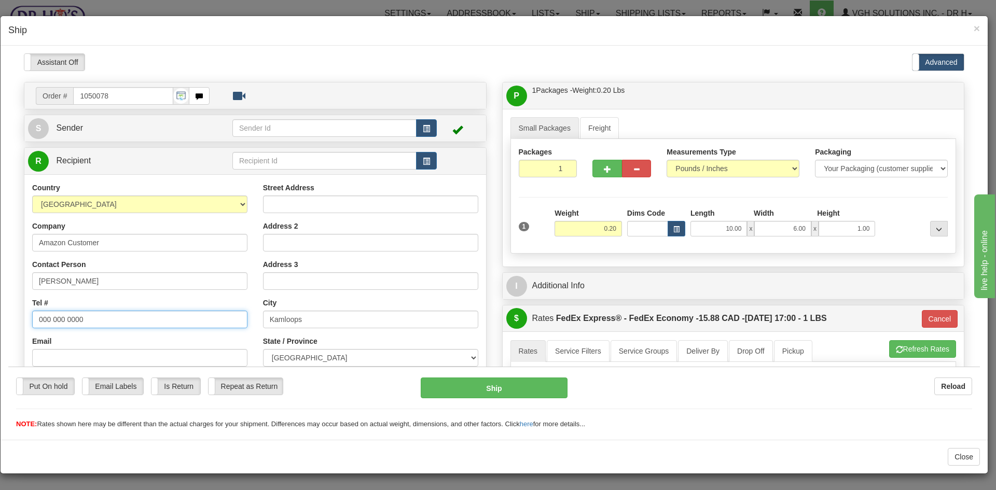
drag, startPoint x: 96, startPoint y: 320, endPoint x: -113, endPoint y: 335, distance: 209.2
click at [8, 335] on html "Please wait... Attention! Ok Add to Bidding... Preview Custom Documents Preview…" at bounding box center [494, 241] width 972 height 376
paste input "2502992327"
type input "2502992327"
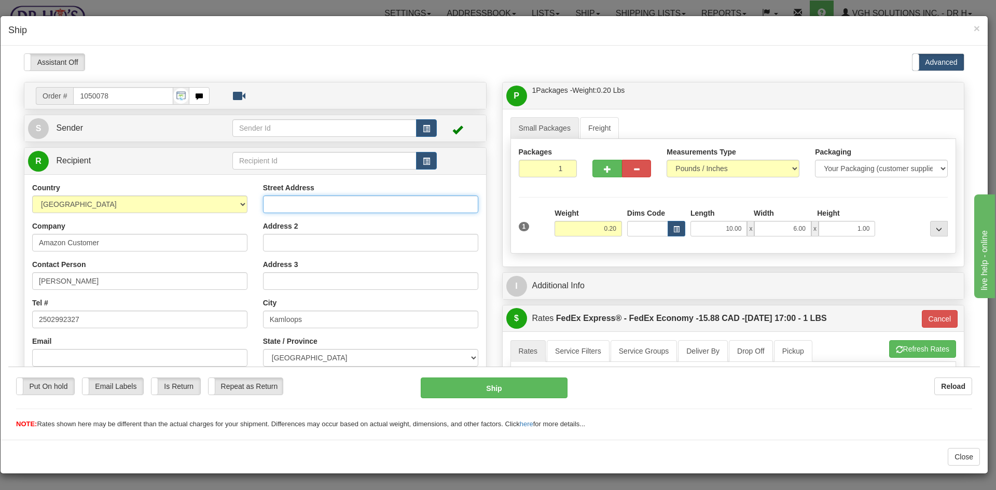
click at [283, 204] on input "Street Address" at bounding box center [370, 204] width 215 height 18
paste input "[STREET_ADDRESS]"
type input "[STREET_ADDRESS]"
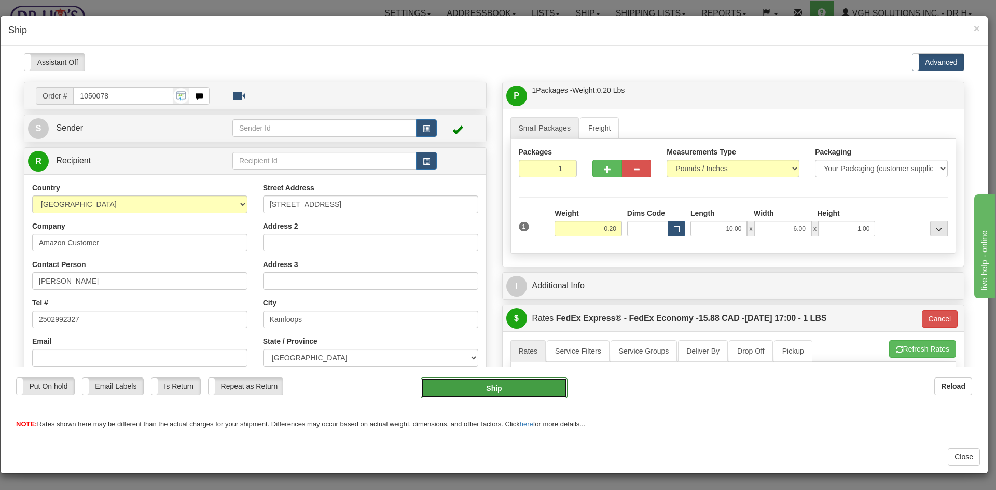
click at [499, 387] on button "Ship" at bounding box center [494, 387] width 146 height 21
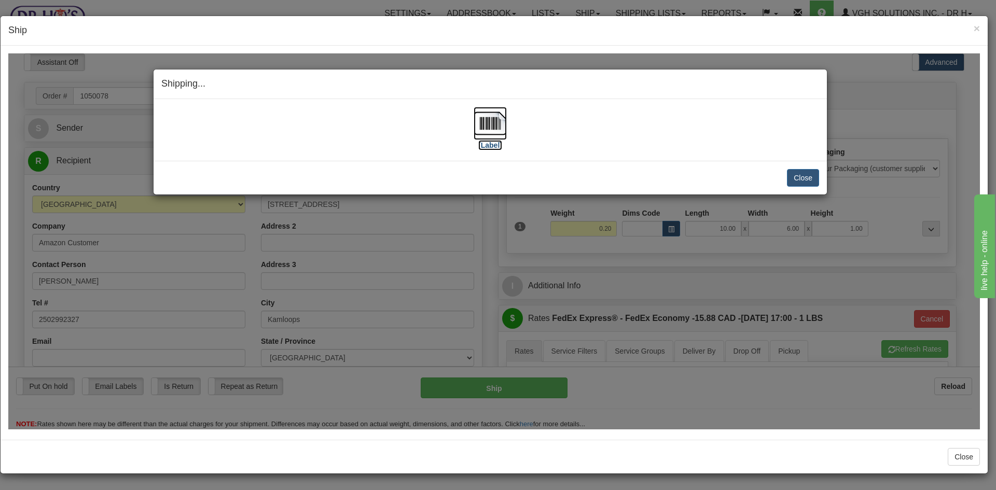
click at [490, 120] on img at bounding box center [490, 122] width 33 height 33
